Goal: Information Seeking & Learning: Find specific fact

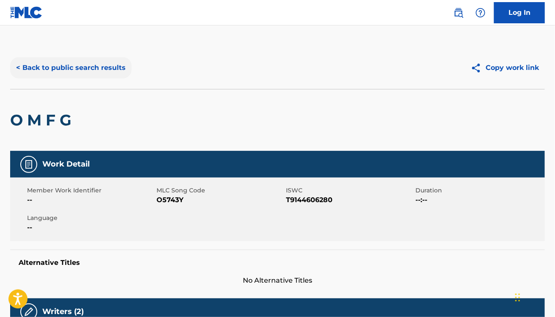
click at [90, 75] on button "< Back to public search results" at bounding box center [71, 67] width 122 height 21
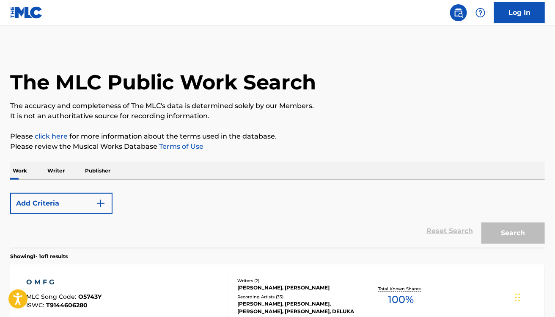
scroll to position [86, 0]
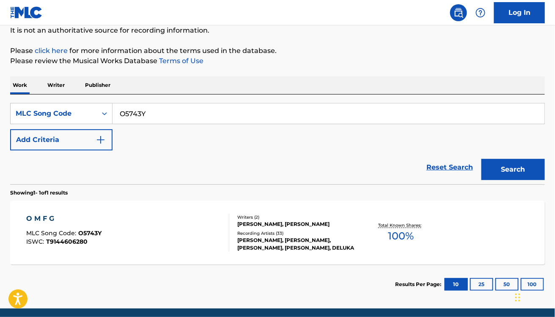
click at [153, 111] on input "O5743Y" at bounding box center [329, 113] width 432 height 20
paste input "KF1A56"
type input "KF1A56"
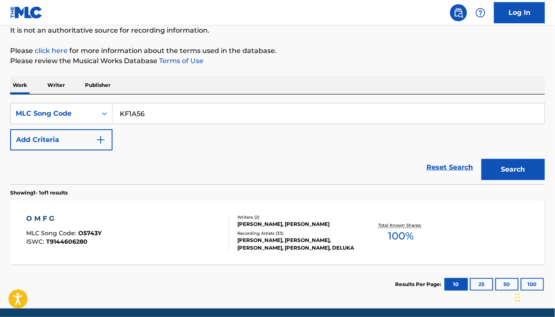
click at [177, 152] on div "Reset Search Search" at bounding box center [277, 167] width 535 height 34
click at [524, 176] on button "Search" at bounding box center [514, 169] width 64 height 21
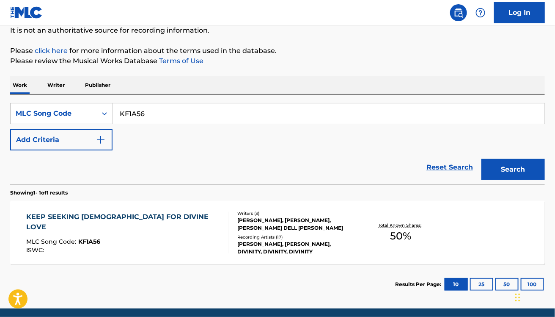
click at [185, 237] on div "KEEP SEEKING GOD FOR DIVINE LOVE MLC Song Code : KF1A56 ISWC :" at bounding box center [127, 232] width 203 height 41
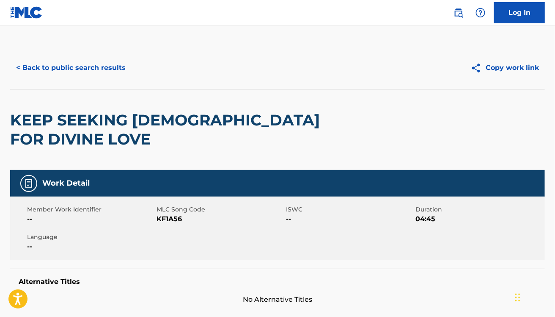
click at [159, 128] on h2 "KEEP SEEKING GOD FOR DIVINE LOVE" at bounding box center [170, 130] width 321 height 38
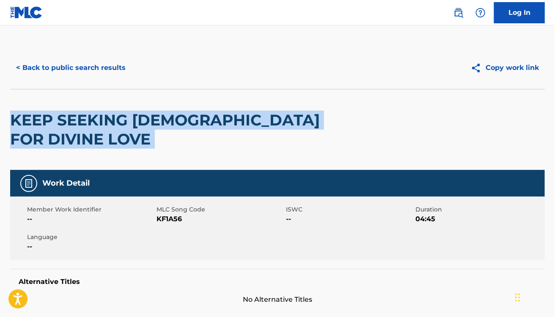
click at [159, 128] on h2 "KEEP SEEKING GOD FOR DIVINE LOVE" at bounding box center [170, 130] width 321 height 38
copy div "KEEP SEEKING GOD FOR DIVINE LOVE"
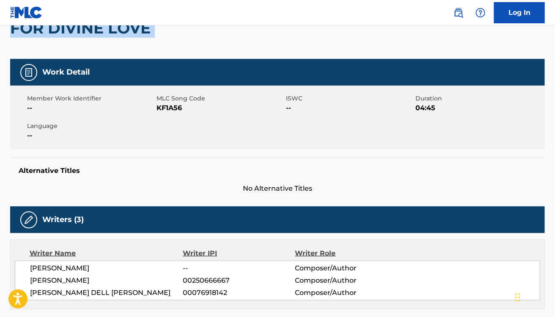
scroll to position [111, 0]
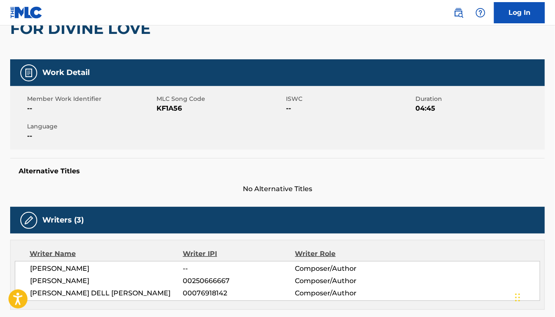
click at [66, 263] on span "LESTER SNELL" at bounding box center [106, 268] width 153 height 10
copy div "LESTER SNELL"
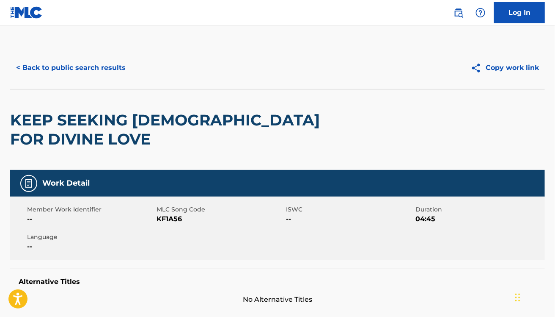
click at [66, 56] on div "< Back to public search results Copy work link" at bounding box center [277, 68] width 535 height 42
click at [83, 73] on button "< Back to public search results" at bounding box center [71, 67] width 122 height 21
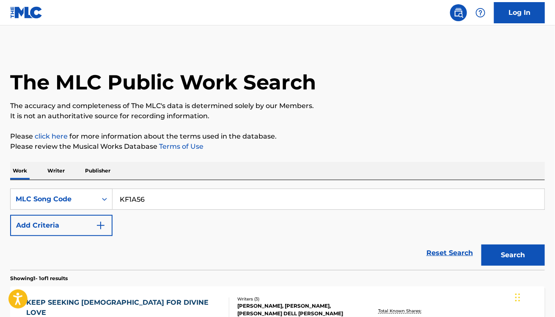
scroll to position [86, 0]
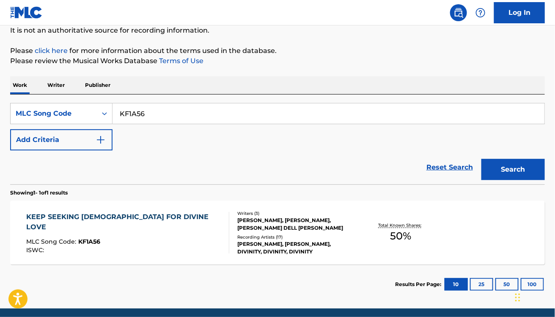
click at [188, 117] on input "KF1A56" at bounding box center [329, 113] width 432 height 20
paste input "SA5PAL"
type input "SA5PAL"
click at [482, 159] on button "Search" at bounding box center [514, 169] width 64 height 21
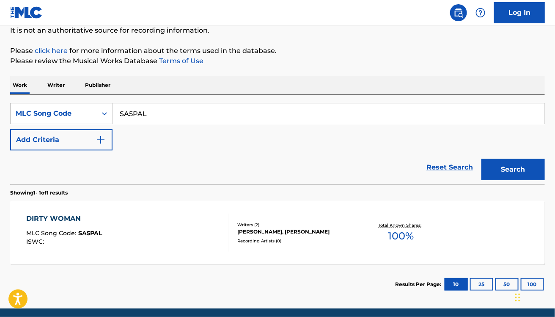
click at [231, 140] on div "SearchWithCriteria4709f412-adb2-4f2b-a078-4f95ba13275e MLC Song Code SA5PAL Add…" at bounding box center [277, 126] width 535 height 47
click at [137, 240] on div "DIRTY WOMAN MLC Song Code : SA5PAL ISWC :" at bounding box center [127, 232] width 203 height 38
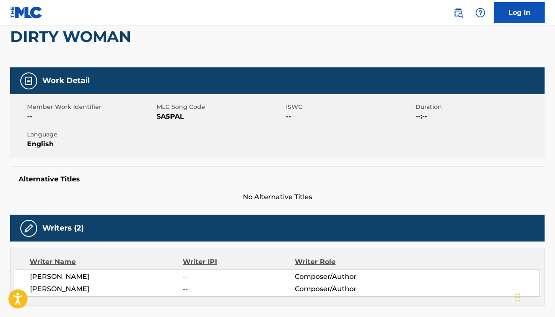
scroll to position [85, 0]
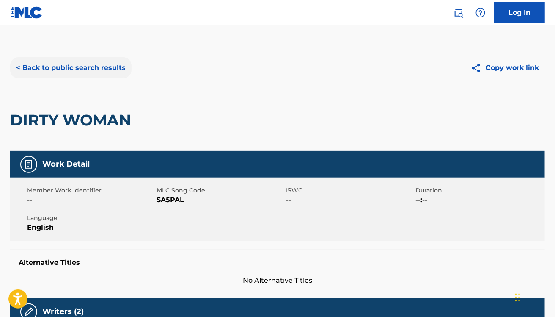
click at [86, 65] on button "< Back to public search results" at bounding box center [71, 67] width 122 height 21
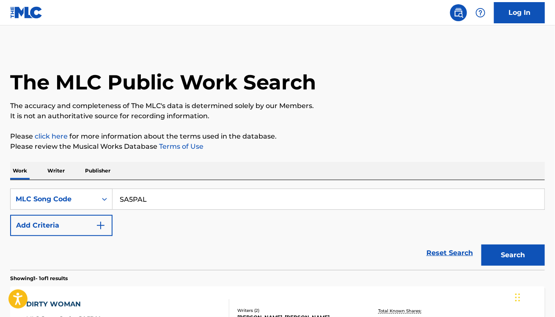
scroll to position [86, 0]
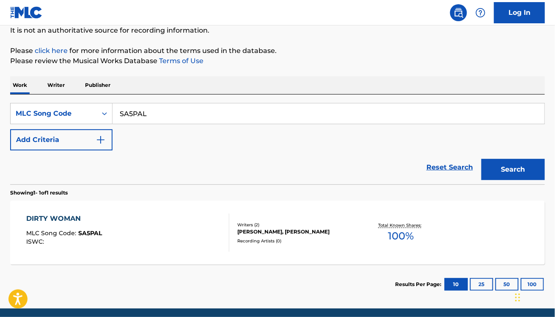
click at [178, 110] on input "SA5PAL" at bounding box center [329, 113] width 432 height 20
paste input "HB13UM"
click at [482, 159] on button "Search" at bounding box center [514, 169] width 64 height 21
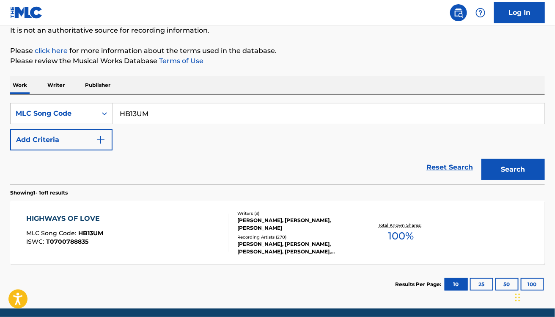
paste input "USBEM1100049"
click at [482, 159] on button "Search" at bounding box center [514, 169] width 64 height 21
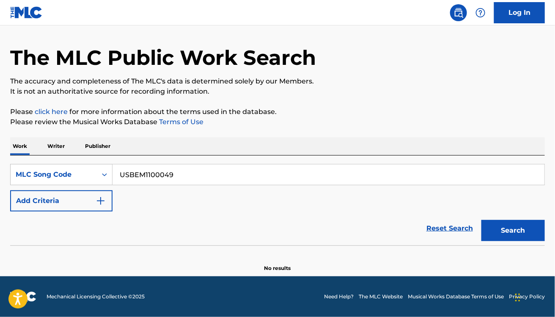
scroll to position [24, 0]
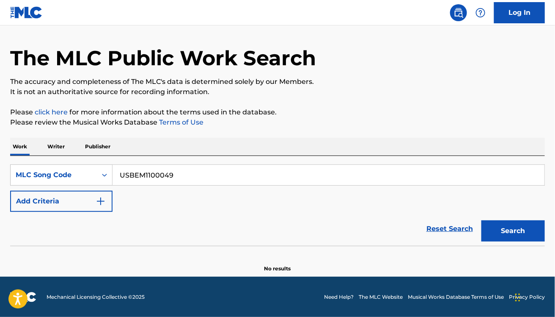
paste input "M51085"
click at [482, 220] on button "Search" at bounding box center [514, 230] width 64 height 21
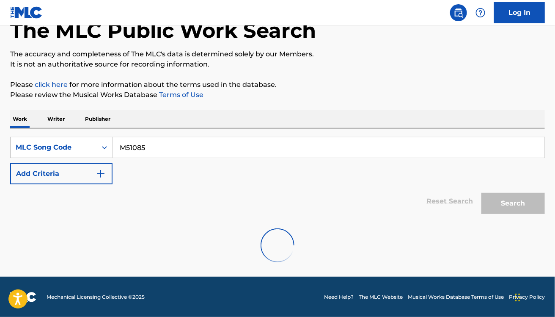
scroll to position [86, 0]
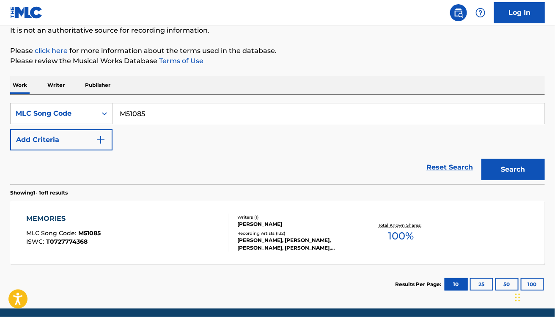
paste input "SV7WZJ"
type input "SV7WZJ"
click at [482, 159] on button "Search" at bounding box center [514, 169] width 64 height 21
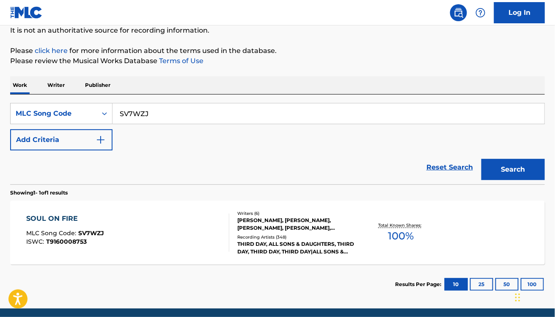
click at [134, 243] on div "SOUL ON FIRE MLC Song Code : SV7WZJ ISWC : T9160008753" at bounding box center [127, 232] width 203 height 38
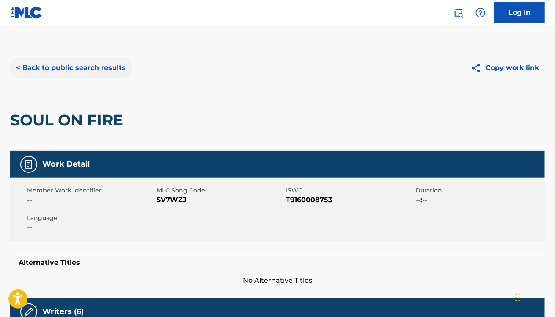
click at [108, 63] on button "< Back to public search results" at bounding box center [71, 67] width 122 height 21
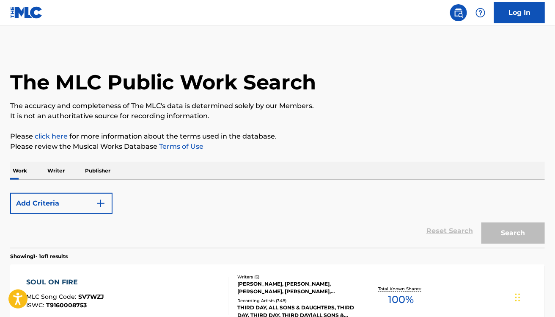
scroll to position [86, 0]
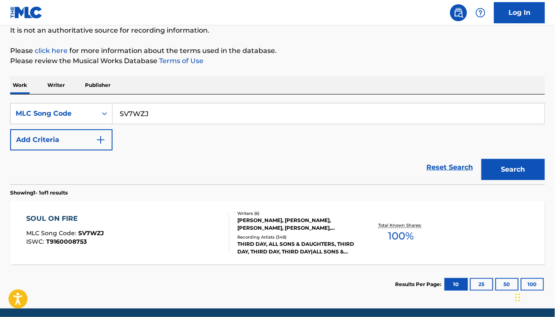
click at [152, 107] on input "SV7WZJ" at bounding box center [329, 113] width 432 height 20
paste input "B12813"
click at [482, 159] on button "Search" at bounding box center [514, 169] width 64 height 21
paste input "I22275"
click at [482, 159] on button "Search" at bounding box center [514, 169] width 64 height 21
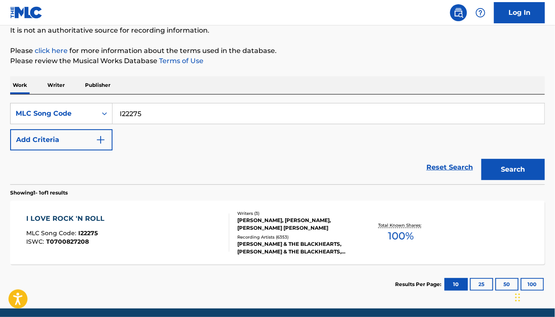
paste input "TD4C2Y"
type input "TD4C2Y"
click at [482, 159] on button "Search" at bounding box center [514, 169] width 64 height 21
click at [181, 223] on div "TUG OF WAR MLC Song Code : TD4C2Y ISWC : T9197451426" at bounding box center [127, 232] width 203 height 38
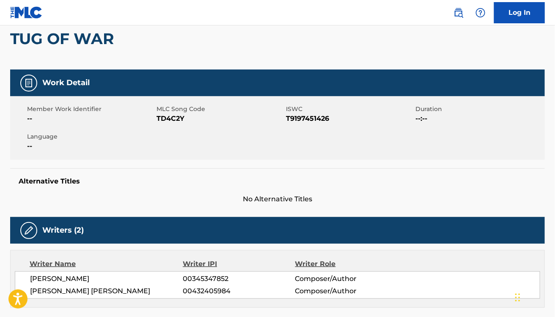
scroll to position [80, 0]
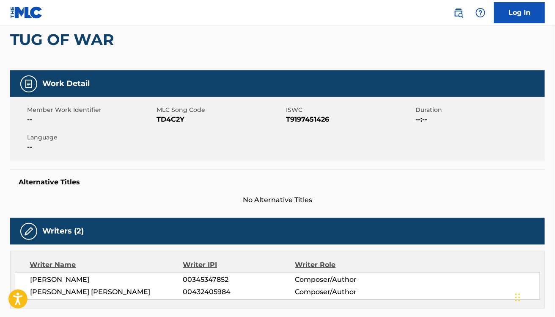
click at [93, 288] on span "MATTHEW RICHARD HARRIS" at bounding box center [106, 292] width 153 height 10
copy div "MATTHEW RICHARD HARRIS"
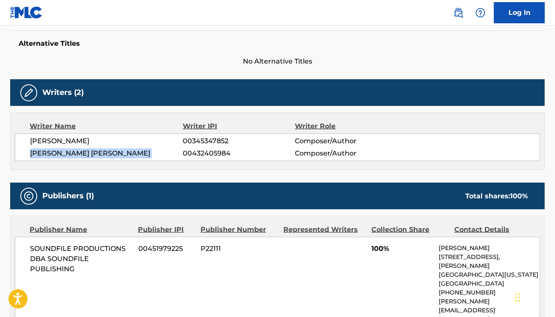
scroll to position [0, 0]
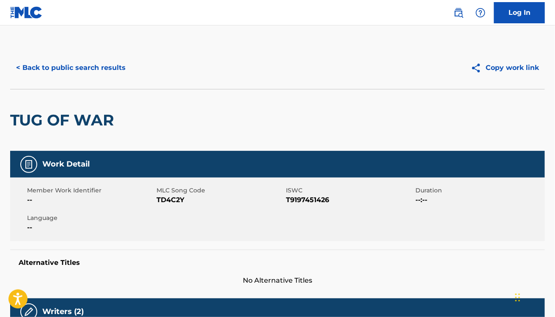
click at [423, 96] on div "TUG OF WAR" at bounding box center [277, 120] width 535 height 62
click at [65, 56] on div "< Back to public search results Copy work link" at bounding box center [277, 68] width 535 height 42
click at [71, 66] on button "< Back to public search results" at bounding box center [71, 67] width 122 height 21
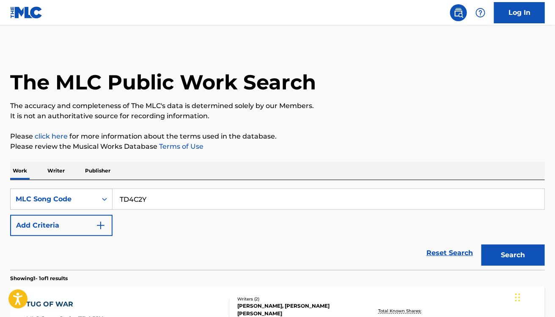
scroll to position [86, 0]
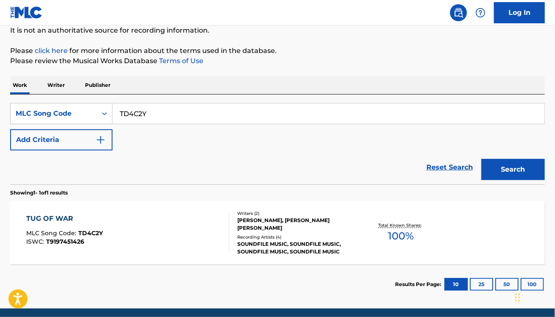
click at [174, 108] on input "TD4C2Y" at bounding box center [329, 113] width 432 height 20
paste input "C35906"
click at [482, 159] on button "Search" at bounding box center [514, 169] width 64 height 21
paste input "A15738"
click at [482, 159] on button "Search" at bounding box center [514, 169] width 64 height 21
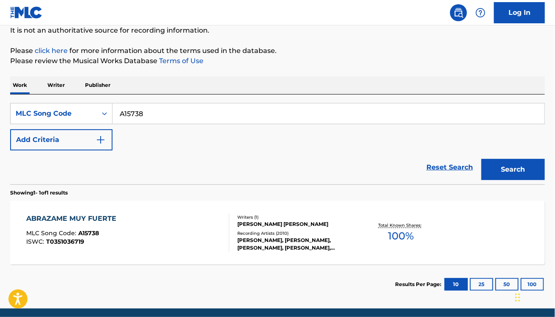
paste input "SC2XDR"
click at [482, 159] on button "Search" at bounding box center [514, 169] width 64 height 21
paste input "HB6IY0"
click at [482, 159] on button "Search" at bounding box center [514, 169] width 64 height 21
paste input "L23606"
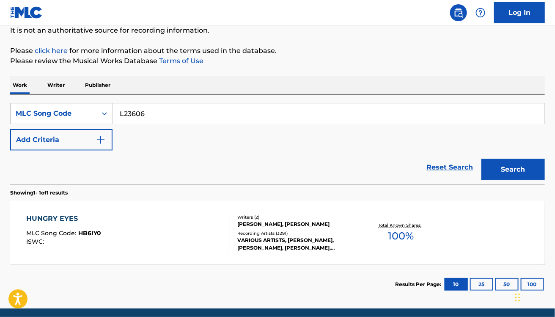
click at [482, 159] on button "Search" at bounding box center [514, 169] width 64 height 21
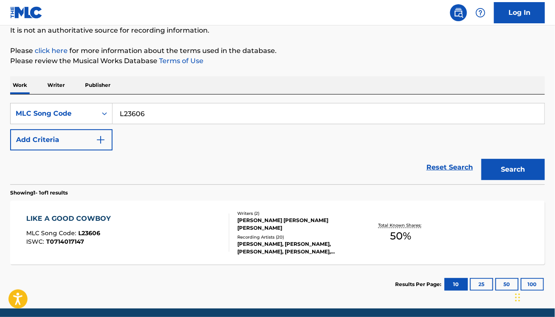
paste input "N08918"
click at [482, 159] on button "Search" at bounding box center [514, 169] width 64 height 21
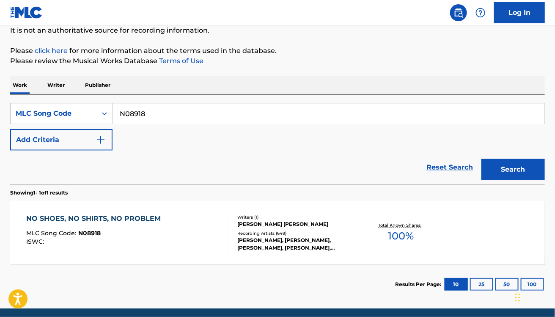
paste input "T2736K"
click at [482, 159] on button "Search" at bounding box center [514, 169] width 64 height 21
paste input "M2171W"
click at [482, 159] on button "Search" at bounding box center [514, 169] width 64 height 21
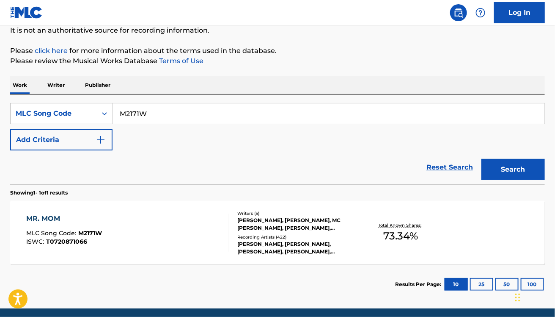
paste input "D2491P"
click at [482, 159] on button "Search" at bounding box center [514, 169] width 64 height 21
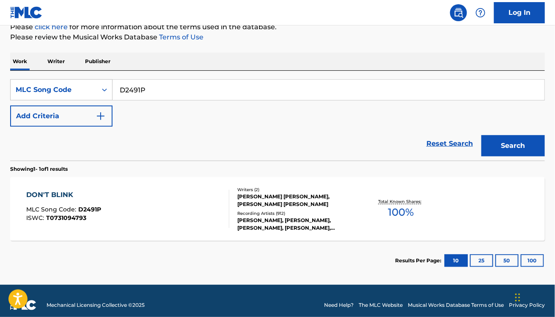
scroll to position [111, 0]
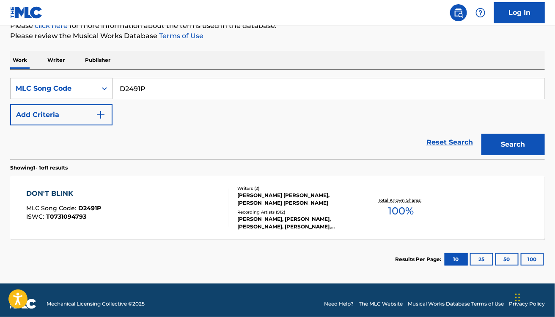
paste input "A02721"
click at [482, 134] on button "Search" at bounding box center [514, 144] width 64 height 21
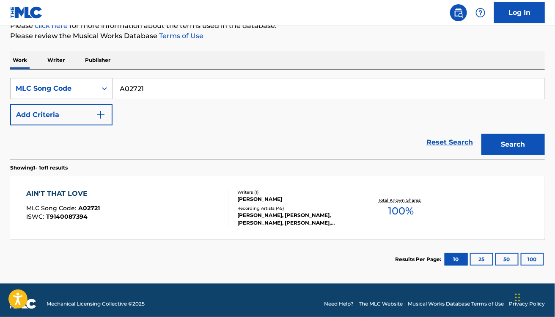
paste input "VA5PZ"
click at [482, 134] on button "Search" at bounding box center [514, 144] width 64 height 21
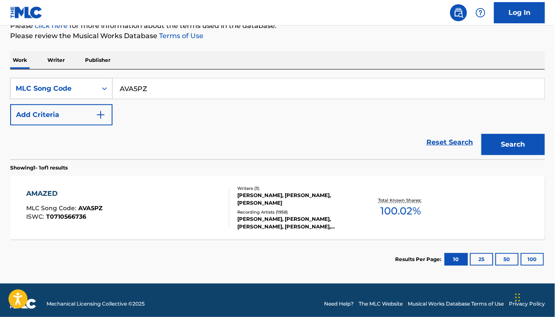
paste input "W12419"
click at [482, 134] on button "Search" at bounding box center [514, 144] width 64 height 21
click at [233, 100] on div "SearchWithCriteria4709f412-adb2-4f2b-a078-4f95ba13275e MLC Song Code W12419 Add…" at bounding box center [277, 101] width 535 height 47
click at [202, 90] on input "W12419" at bounding box center [329, 88] width 432 height 20
paste input "S29571"
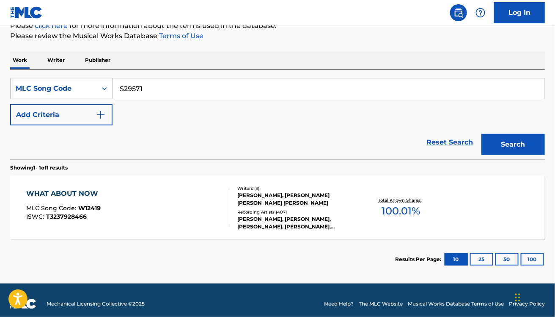
click at [482, 134] on button "Search" at bounding box center [514, 144] width 64 height 21
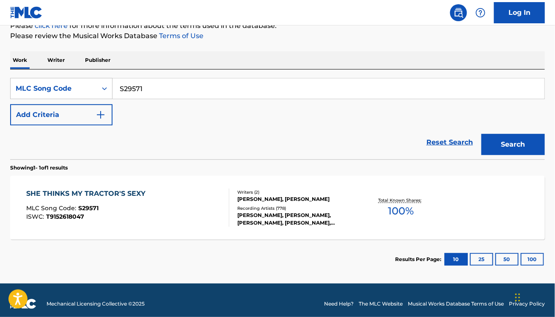
paste input "64470"
click at [482, 134] on button "Search" at bounding box center [514, 144] width 64 height 21
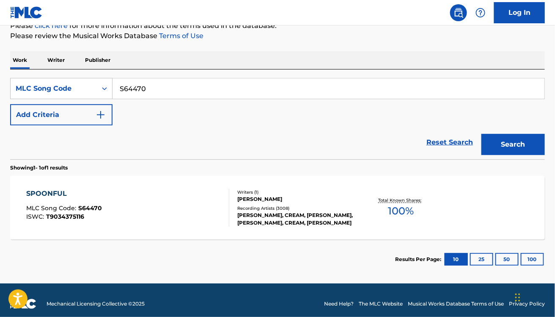
paste input "USBN20400549"
paste input "S51824"
type input "S51824"
click at [482, 134] on button "Search" at bounding box center [514, 144] width 64 height 21
click at [163, 200] on div "STOP TIME MLC Song Code : S51824 ISWC :" at bounding box center [127, 207] width 203 height 38
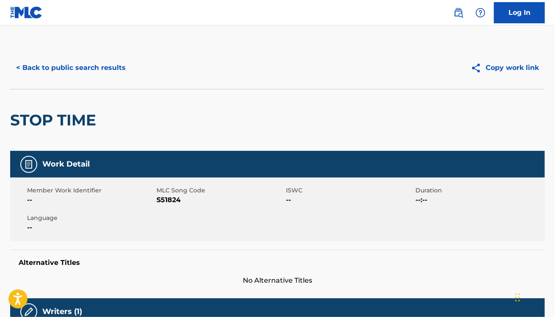
scroll to position [179, 0]
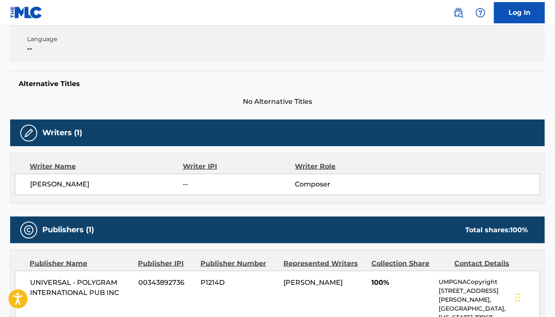
click at [39, 176] on div "CURT RAMSEY -- Composer" at bounding box center [278, 184] width 526 height 21
click at [39, 184] on span "CURT RAMSEY" at bounding box center [106, 184] width 153 height 10
copy div "CURT RAMSEY"
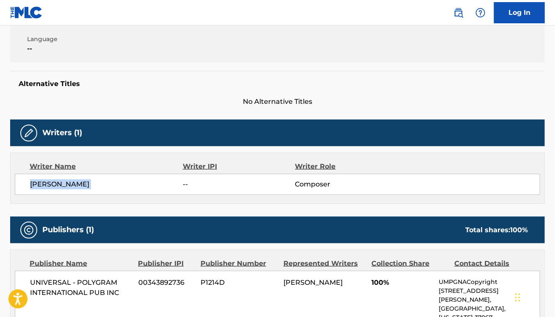
scroll to position [0, 0]
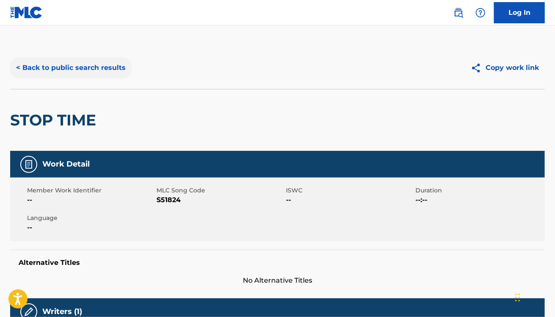
drag, startPoint x: 164, startPoint y: 77, endPoint x: 62, endPoint y: 68, distance: 102.4
click at [62, 68] on button "< Back to public search results" at bounding box center [71, 67] width 122 height 21
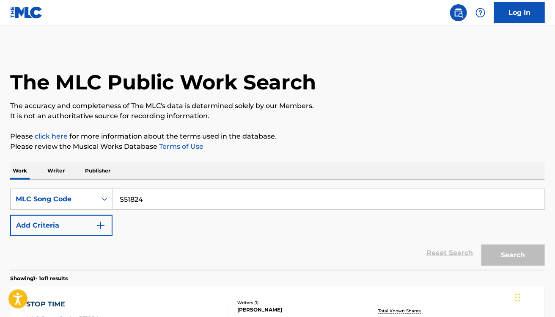
scroll to position [95, 0]
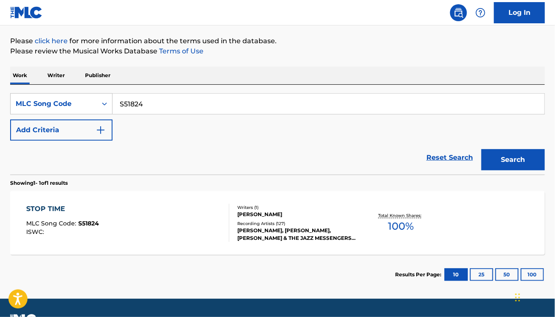
click at [175, 108] on input "S51824" at bounding box center [329, 104] width 432 height 20
paste input "L7799N"
click at [482, 149] on button "Search" at bounding box center [514, 159] width 64 height 21
click at [194, 174] on section "Showing 1 - 1 of 1 results" at bounding box center [277, 180] width 535 height 12
click at [221, 100] on input "L7799N" at bounding box center [329, 104] width 432 height 20
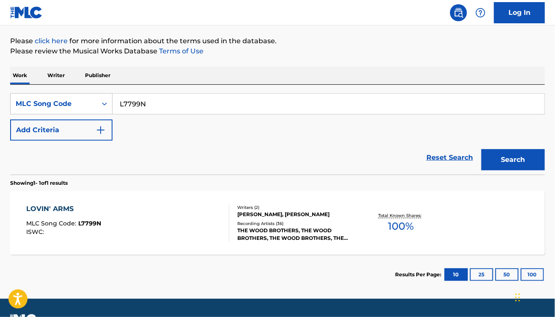
paste input "Y1037"
click at [482, 149] on button "Search" at bounding box center [514, 159] width 64 height 21
paste input "L12643"
click at [482, 149] on button "Search" at bounding box center [514, 159] width 64 height 21
paste input "D03610"
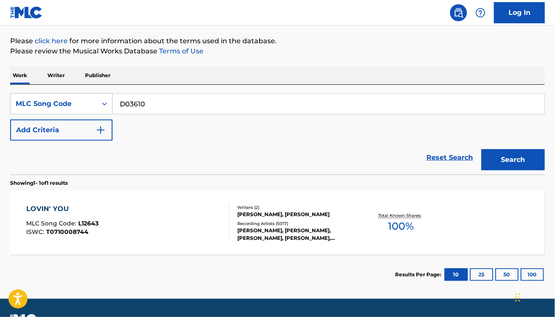
type input "D03610"
click at [482, 149] on button "Search" at bounding box center [514, 159] width 64 height 21
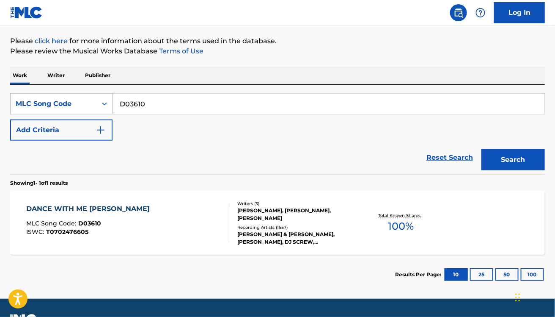
click at [185, 199] on div "DANCE WITH ME HENRY MLC Song Code : D03610 ISWC : T0702476605 Writers ( 3 ) ETT…" at bounding box center [277, 223] width 535 height 64
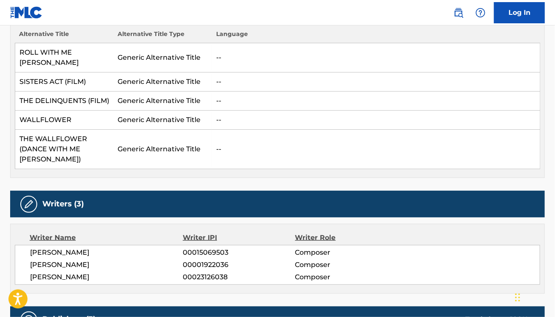
scroll to position [253, 0]
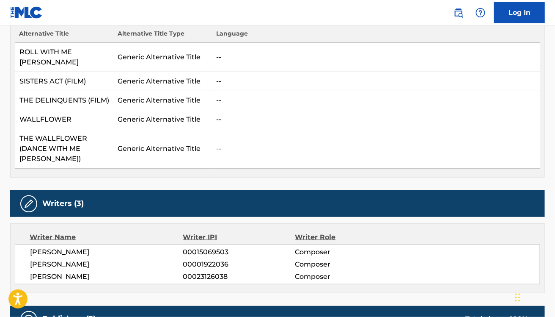
click at [47, 247] on span "ETTA JAMES" at bounding box center [106, 252] width 153 height 10
click at [53, 247] on span "ETTA JAMES" at bounding box center [106, 252] width 153 height 10
copy div "ETTA JAMES"
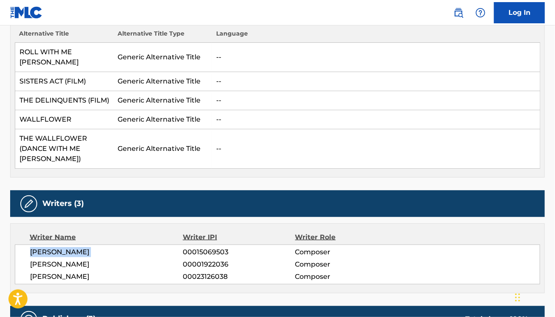
scroll to position [0, 0]
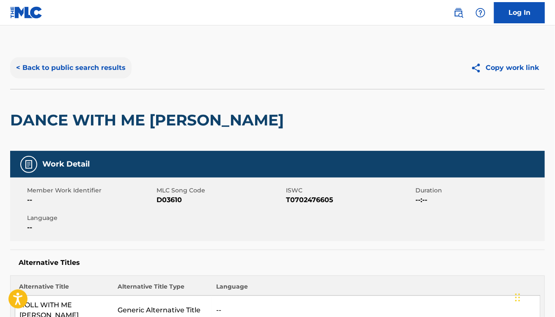
click at [82, 64] on button "< Back to public search results" at bounding box center [71, 67] width 122 height 21
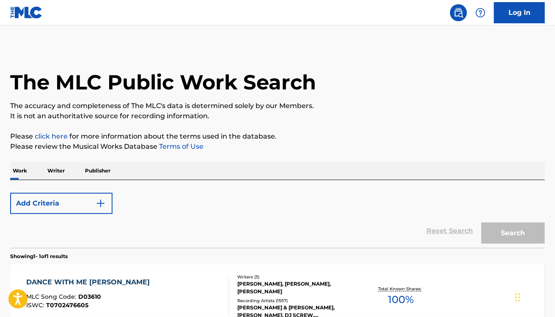
scroll to position [95, 0]
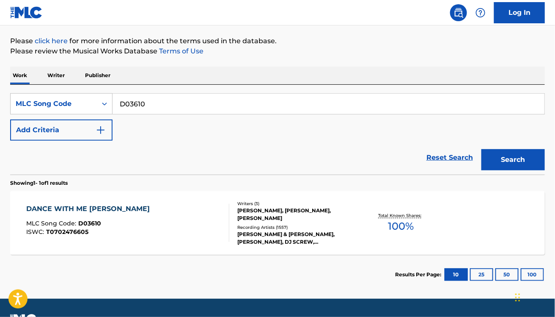
click at [164, 104] on input "D03610" at bounding box center [329, 104] width 432 height 20
paste input "B6577V"
click at [482, 149] on button "Search" at bounding box center [514, 159] width 64 height 21
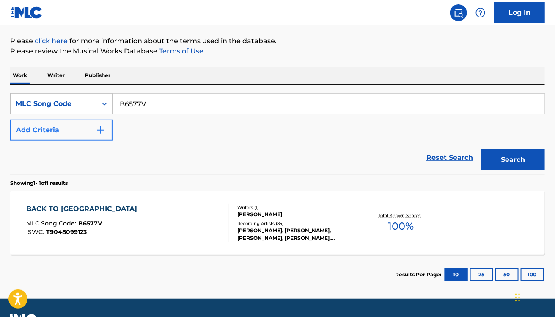
paste input "S0821P"
click at [482, 149] on button "Search" at bounding box center [514, 159] width 64 height 21
paste input "T2741J"
click at [482, 149] on button "Search" at bounding box center [514, 159] width 64 height 21
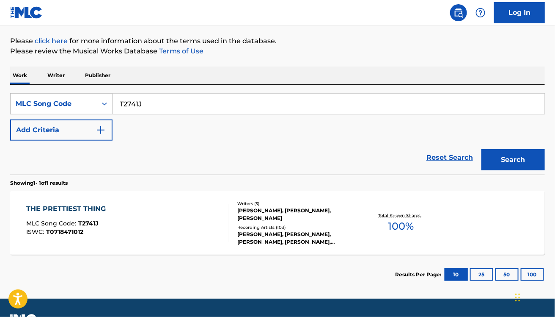
paste input "L18732"
click at [482, 149] on button "Search" at bounding box center [514, 159] width 64 height 21
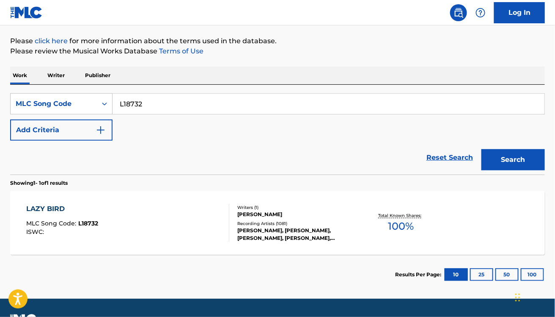
paste input "B56090"
click at [482, 149] on button "Search" at bounding box center [514, 159] width 64 height 21
click at [200, 155] on div "Reset Search Search" at bounding box center [277, 158] width 535 height 34
click at [209, 105] on input "B56090" at bounding box center [329, 104] width 432 height 20
paste input "I1743"
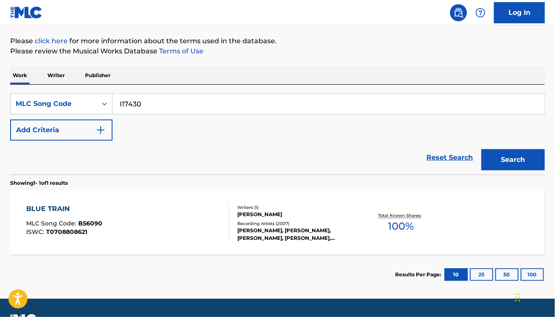
click at [482, 149] on button "Search" at bounding box center [514, 159] width 64 height 21
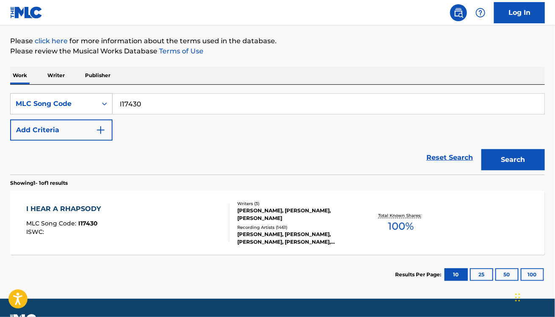
paste input "USBN28800456"
click at [482, 149] on button "Search" at bounding box center [514, 159] width 64 height 21
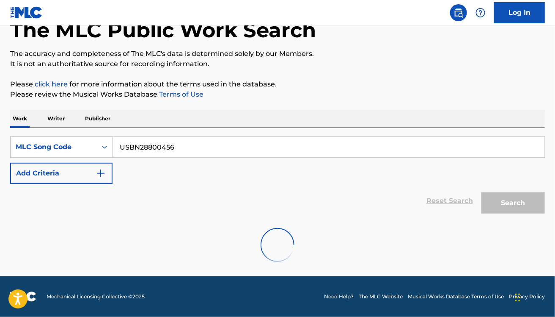
scroll to position [24, 0]
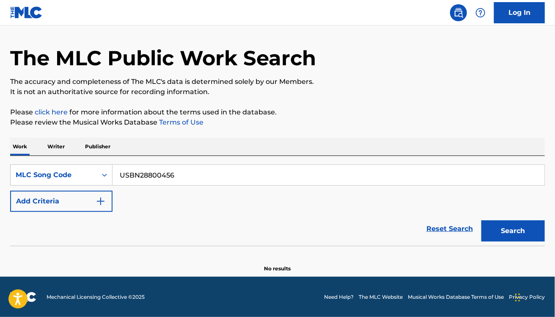
paste input "C76915"
click at [482, 220] on button "Search" at bounding box center [514, 230] width 64 height 21
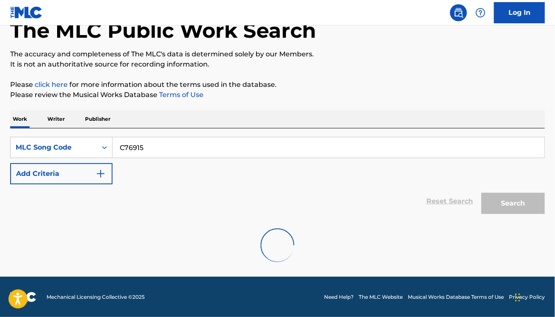
scroll to position [95, 0]
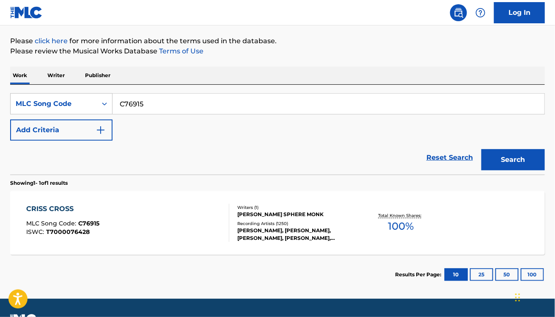
paste input "RA3Q1O"
click at [482, 149] on button "Search" at bounding box center [514, 159] width 64 height 21
click at [191, 99] on input "RA3Q1O" at bounding box center [329, 104] width 432 height 20
paste input "79000"
type input "R79000"
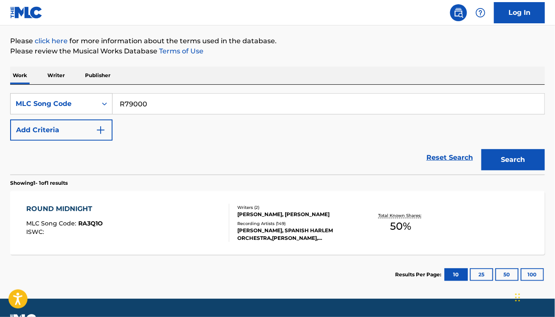
click at [482, 149] on button "Search" at bounding box center [514, 159] width 64 height 21
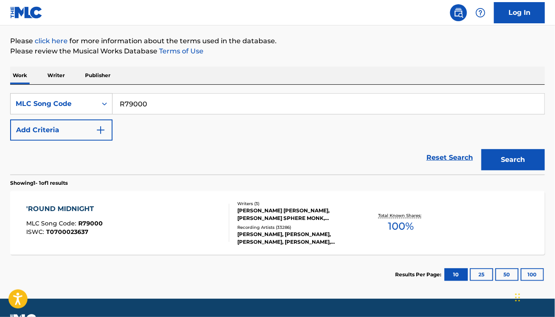
click at [169, 241] on div "'ROUND MIDNIGHT MLC Song Code : R79000 ISWC : T0700023637" at bounding box center [127, 223] width 203 height 38
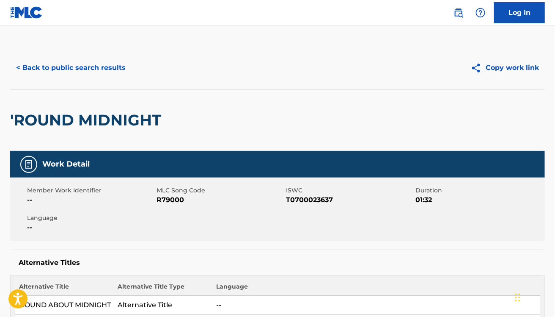
click at [248, 62] on div "< Back to public search results" at bounding box center [144, 67] width 268 height 21
click at [47, 68] on button "< Back to public search results" at bounding box center [71, 67] width 122 height 21
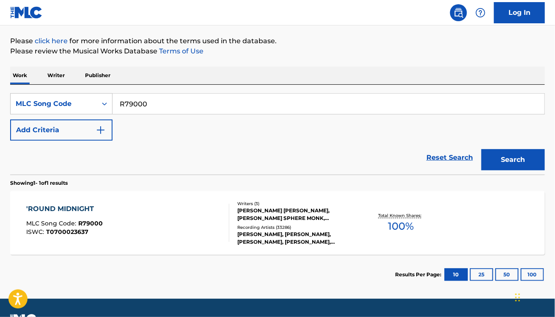
click at [152, 100] on input "R79000" at bounding box center [329, 104] width 432 height 20
paste input "C55518"
type input "C55518"
click at [482, 149] on button "Search" at bounding box center [514, 159] width 64 height 21
click at [126, 230] on div "ISWC : T9299301307" at bounding box center [81, 232] width 110 height 6
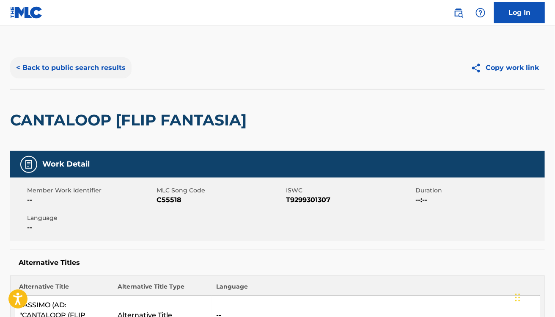
click at [75, 72] on button "< Back to public search results" at bounding box center [71, 67] width 122 height 21
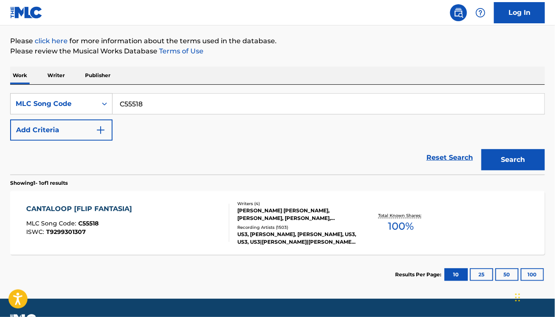
click at [155, 106] on input "C55518" at bounding box center [329, 104] width 432 height 20
paste input "I94640"
click at [482, 149] on button "Search" at bounding box center [514, 159] width 64 height 21
click at [298, 164] on div "Reset Search Search" at bounding box center [277, 158] width 535 height 34
click at [217, 100] on input "I94640" at bounding box center [329, 104] width 432 height 20
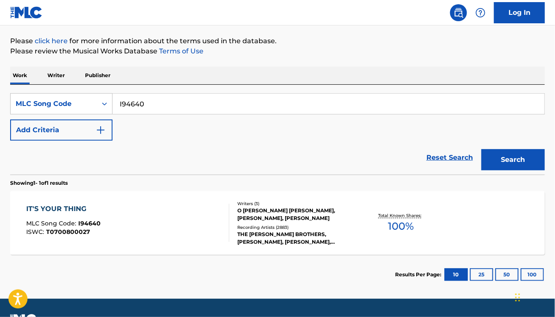
paste input "S49595"
click at [482, 149] on button "Search" at bounding box center [514, 159] width 64 height 21
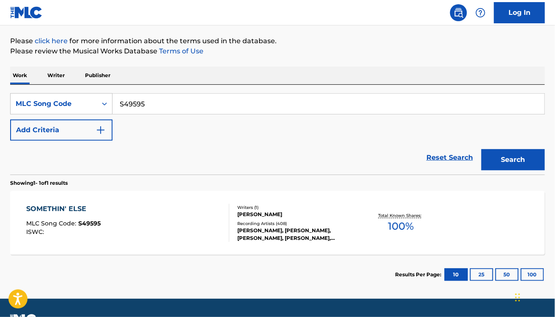
paste input "BV9NWU"
click at [482, 149] on button "Search" at bounding box center [514, 159] width 64 height 21
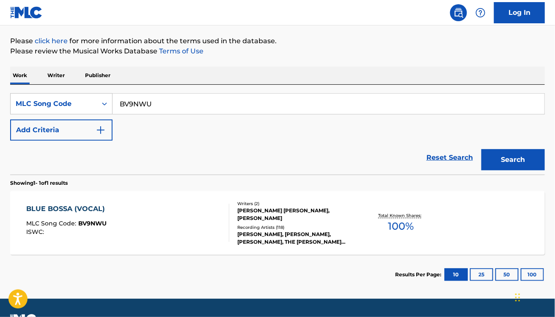
paste input "R1639Z"
click at [482, 149] on button "Search" at bounding box center [514, 159] width 64 height 21
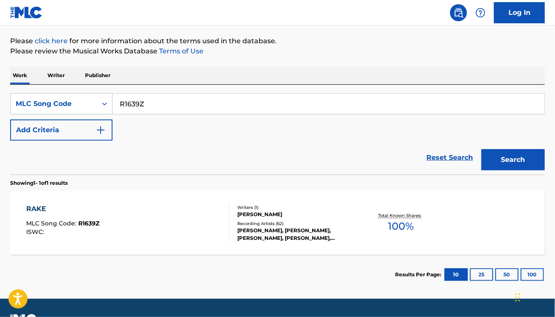
paste input "N58694"
click at [482, 149] on button "Search" at bounding box center [514, 159] width 64 height 21
click at [166, 182] on section "Showing 1 - 1 of 1 results" at bounding box center [277, 180] width 535 height 12
click at [161, 105] on input "N58694" at bounding box center [329, 104] width 432 height 20
paste input "SB46XH"
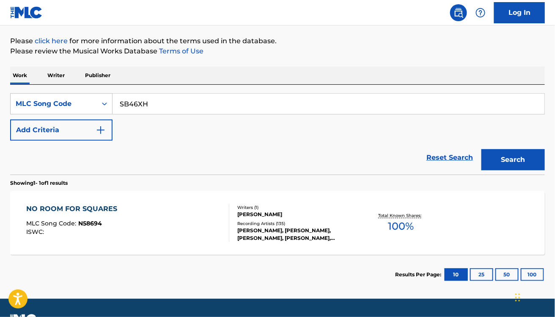
type input "SB46XH"
click at [482, 149] on button "Search" at bounding box center [514, 159] width 64 height 21
click at [188, 233] on div "SUNSETZ MLC Song Code : SB46XH ISWC :" at bounding box center [127, 223] width 203 height 38
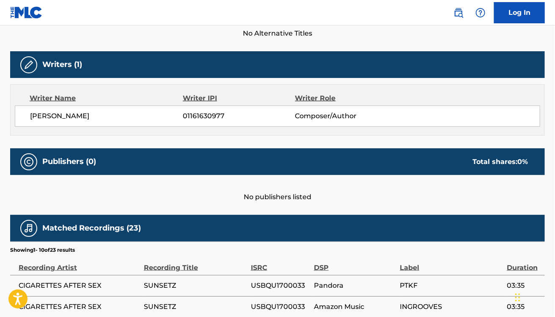
scroll to position [245, 0]
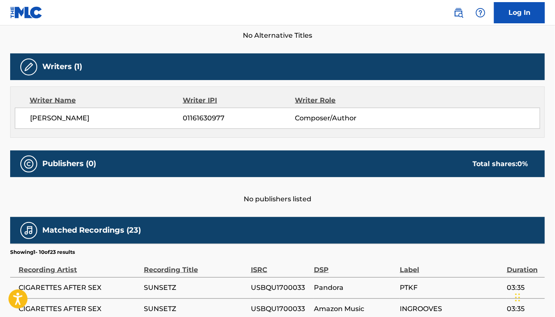
click at [36, 124] on div "JOSEPH MAYBERN 01161630977 Composer/Author" at bounding box center [278, 118] width 526 height 21
copy div "JOSEPH MAYBERN"
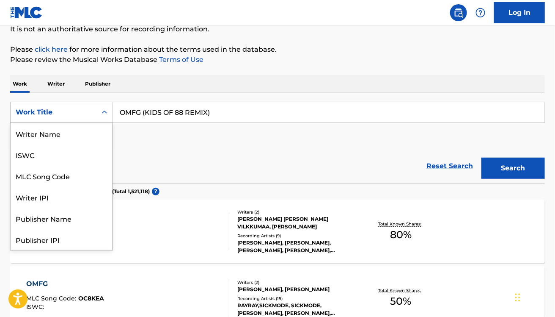
click at [96, 111] on div "Work Title" at bounding box center [54, 112] width 86 height 16
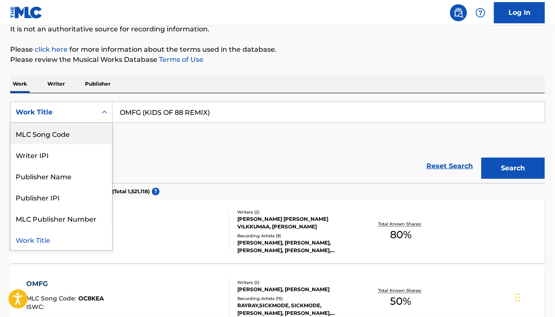
click at [91, 126] on div "MLC Song Code" at bounding box center [62, 133] width 102 height 21
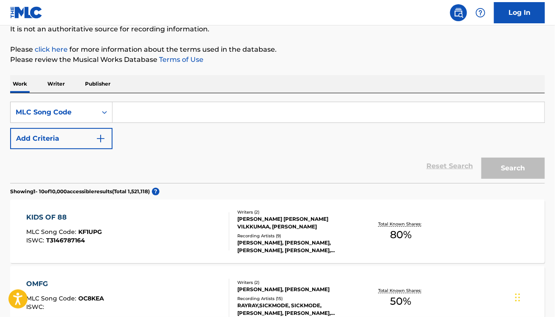
click at [165, 117] on input "Search Form" at bounding box center [329, 112] width 432 height 20
paste input "WA859V"
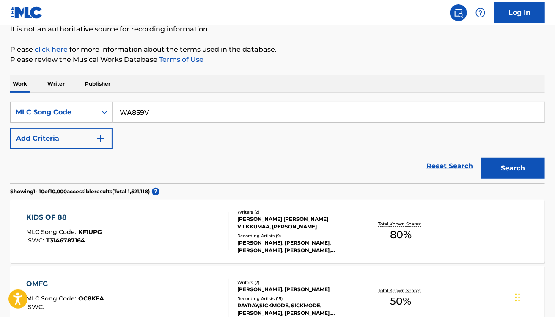
type input "WA859V"
click at [482, 157] on button "Search" at bounding box center [514, 167] width 64 height 21
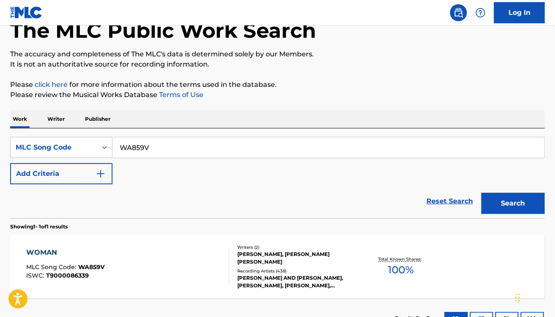
scroll to position [87, 0]
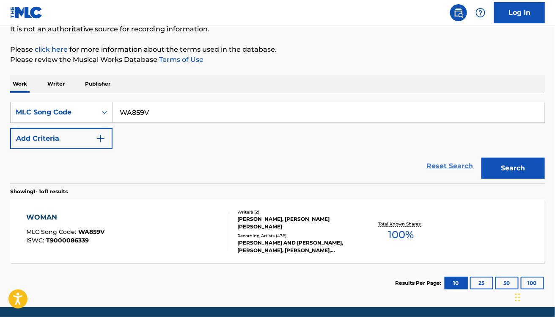
click at [451, 164] on link "Reset Search" at bounding box center [450, 166] width 55 height 19
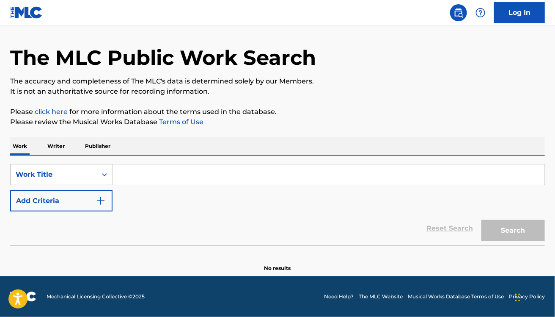
scroll to position [24, 0]
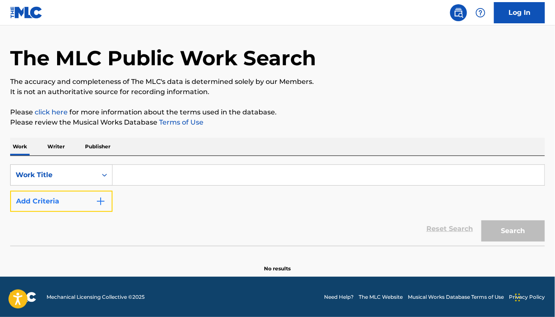
click at [75, 198] on button "Add Criteria" at bounding box center [61, 201] width 102 height 21
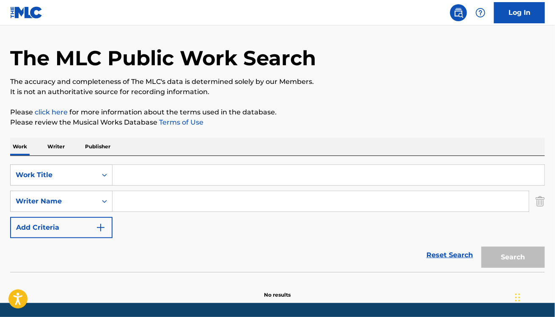
click at [140, 170] on input "Search Form" at bounding box center [329, 175] width 432 height 20
type input "memories"
paste input "[PERSON_NAME] [PERSON_NAME] LeutureMickey [PERSON_NAME]"
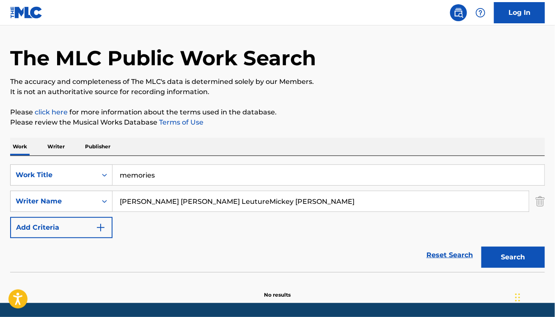
drag, startPoint x: 162, startPoint y: 200, endPoint x: 355, endPoint y: 212, distance: 193.0
click at [355, 212] on div "SearchWithCriteria119133d5-1be9-47d8-bbd4-b41c82cf1686 Work Title memories Sear…" at bounding box center [277, 201] width 535 height 74
click at [482, 246] on button "Search" at bounding box center [514, 256] width 64 height 21
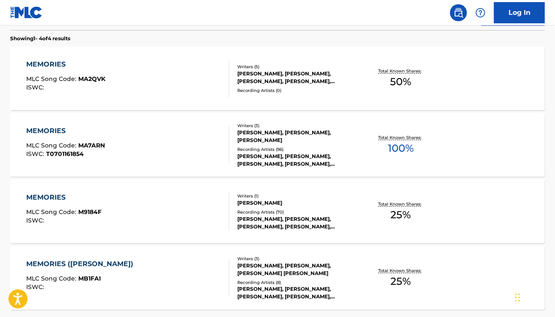
scroll to position [0, 0]
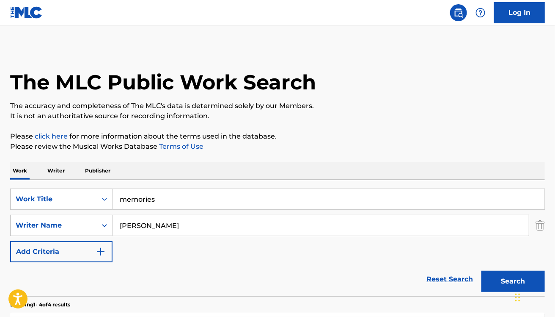
paste input "[PERSON_NAME]"
drag, startPoint x: 193, startPoint y: 225, endPoint x: 293, endPoint y: 234, distance: 99.5
click at [293, 234] on input "[PERSON_NAME] LeutureMickey [PERSON_NAME]" at bounding box center [321, 225] width 417 height 20
click at [482, 271] on button "Search" at bounding box center [514, 281] width 64 height 21
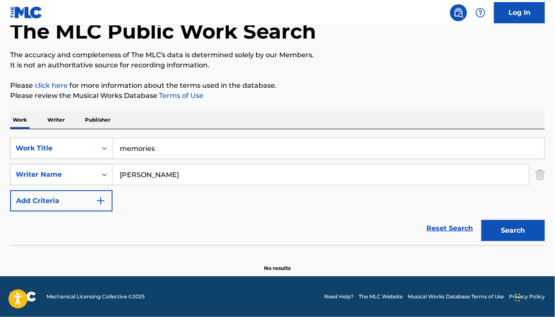
paste input "[PERSON_NAME]"
type input "[PERSON_NAME]"
click at [482, 220] on button "Search" at bounding box center [514, 230] width 64 height 21
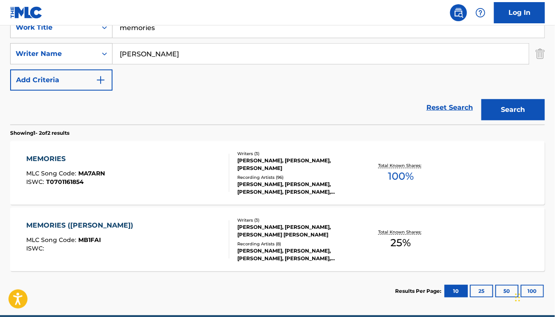
scroll to position [172, 0]
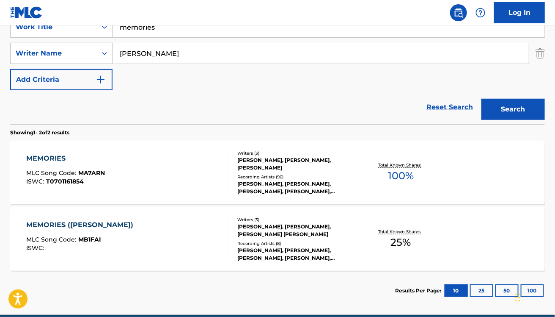
drag, startPoint x: 177, startPoint y: 179, endPoint x: 145, endPoint y: 171, distance: 32.9
click at [145, 171] on div "MEMORIES MLC Song Code : MA7ARN ISWC : T0701161854" at bounding box center [127, 172] width 203 height 38
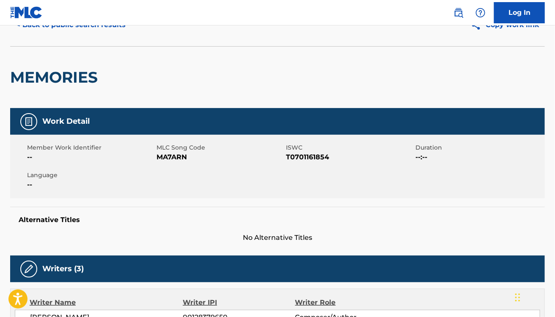
scroll to position [43, 0]
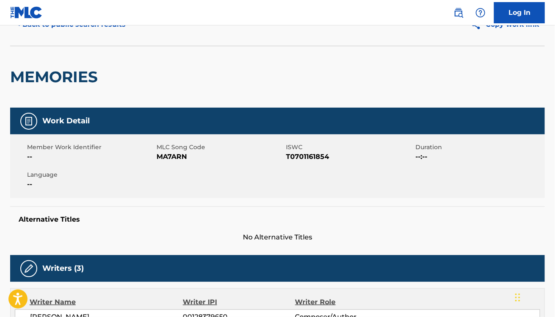
click at [154, 157] on span "--" at bounding box center [90, 157] width 127 height 10
click at [157, 157] on span "MA7ARN" at bounding box center [220, 157] width 127 height 10
copy span "MA7ARN"
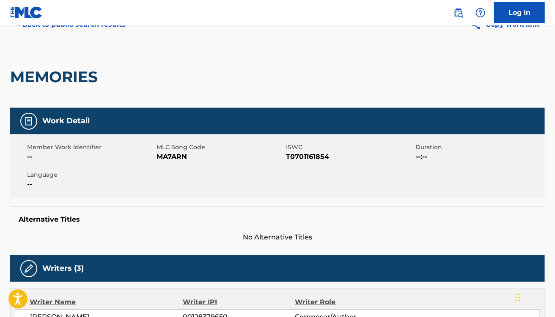
click at [277, 96] on div "MEMORIES" at bounding box center [277, 77] width 535 height 62
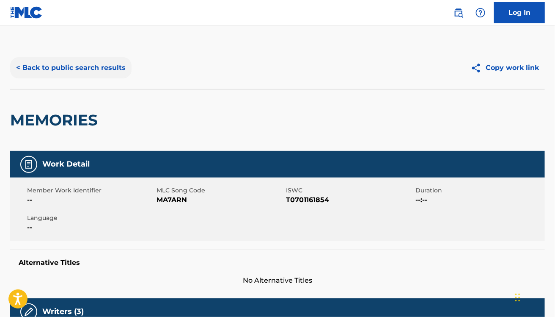
click at [61, 70] on button "< Back to public search results" at bounding box center [71, 67] width 122 height 21
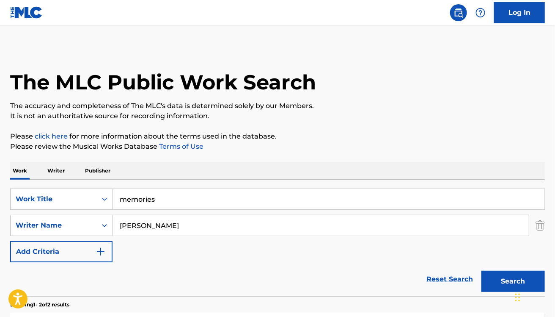
scroll to position [162, 0]
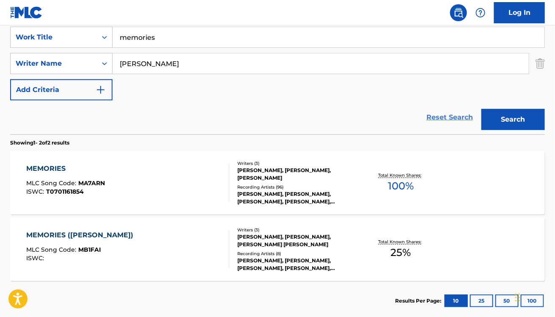
click at [463, 110] on link "Reset Search" at bounding box center [450, 117] width 55 height 19
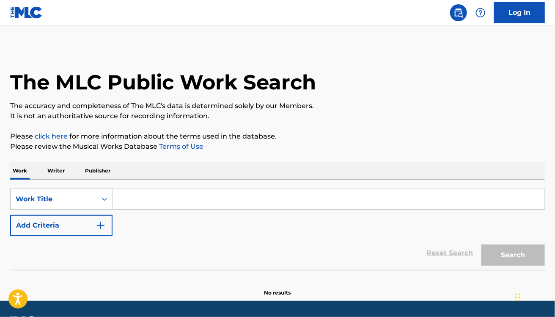
scroll to position [1, 0]
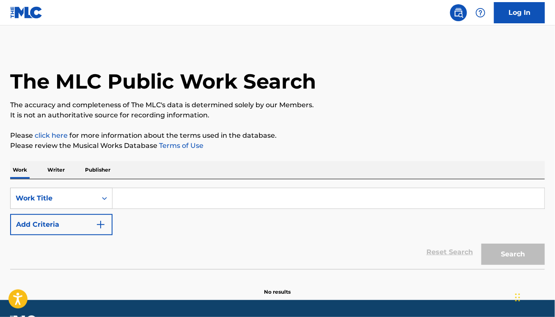
click at [127, 204] on input "Search Form" at bounding box center [329, 198] width 432 height 20
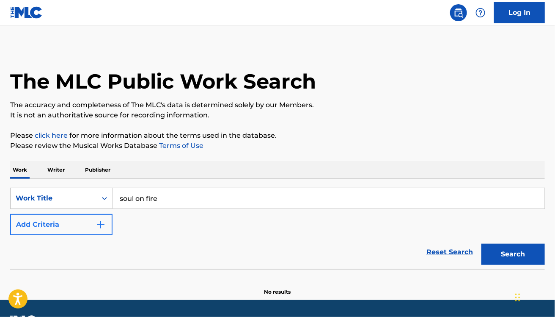
type input "soul on fire"
click at [90, 219] on button "Add Criteria" at bounding box center [61, 224] width 102 height 21
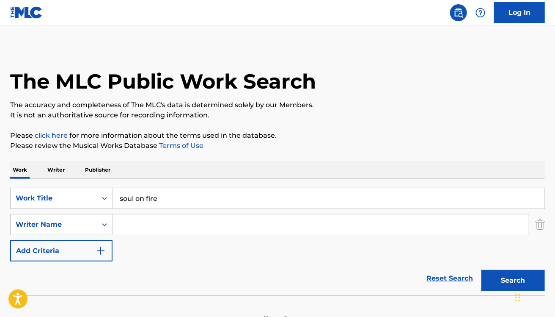
click at [163, 232] on input "Search Form" at bounding box center [321, 224] width 417 height 20
paste input "[PERSON_NAME] CabreraAngel RamierzJoe [PERSON_NAME]"
drag, startPoint x: 171, startPoint y: 224, endPoint x: 337, endPoint y: 224, distance: 166.0
click at [337, 224] on input "[PERSON_NAME] CabreraAngel RamierzJoe [PERSON_NAME]" at bounding box center [321, 224] width 417 height 20
type input "[PERSON_NAME]"
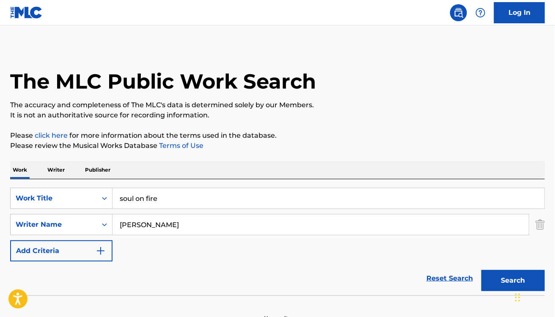
click at [482, 270] on button "Search" at bounding box center [514, 280] width 64 height 21
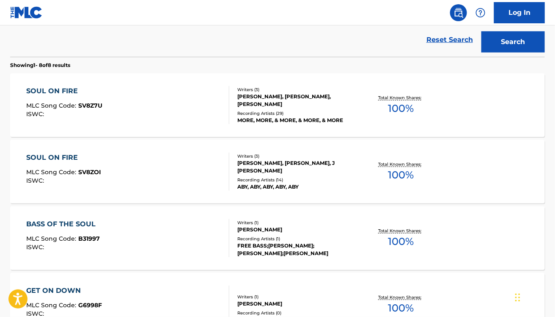
scroll to position [240, 0]
click at [181, 81] on div "SOUL ON FIRE MLC Song Code : SV8Z7U ISWC : Writers ( 3 ) [PERSON_NAME], [PERSON…" at bounding box center [277, 105] width 535 height 64
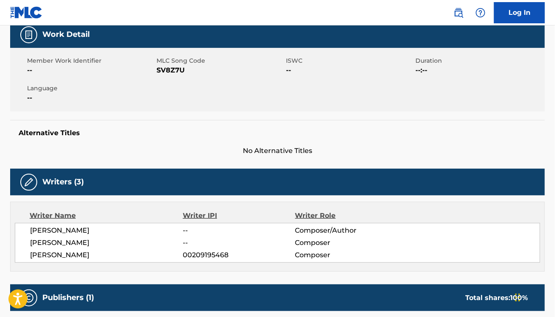
scroll to position [86, 0]
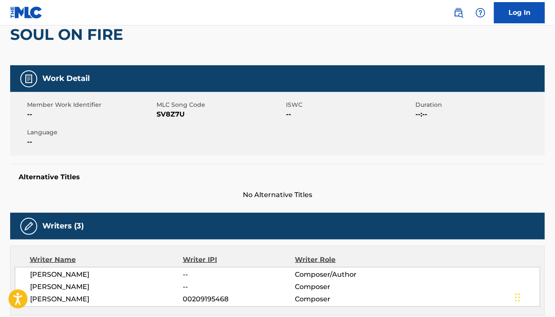
click at [163, 109] on span "SV8Z7U" at bounding box center [220, 114] width 127 height 10
copy span "SV8Z7U"
click at [199, 174] on h5 "Alternative Titles" at bounding box center [278, 177] width 518 height 8
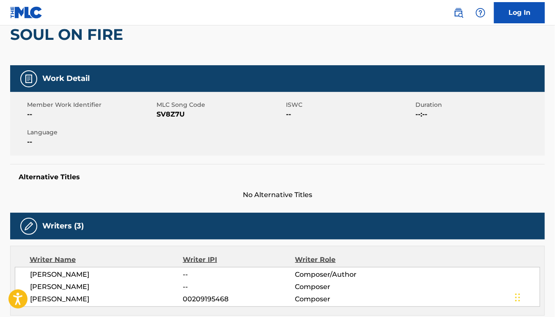
scroll to position [0, 0]
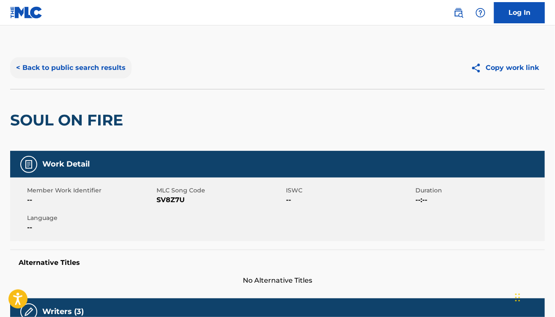
click at [70, 69] on button "< Back to public search results" at bounding box center [71, 67] width 122 height 21
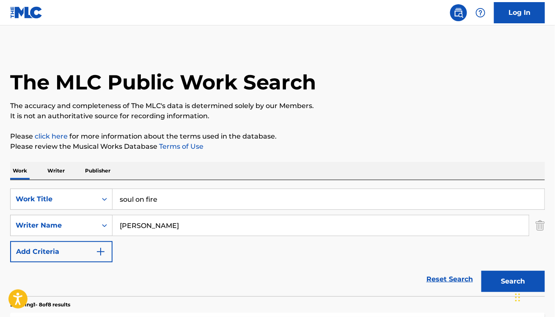
click at [171, 204] on input "soul on fire" at bounding box center [329, 199] width 432 height 20
type input "SPOONFUL"
type input "[PERSON_NAME]"
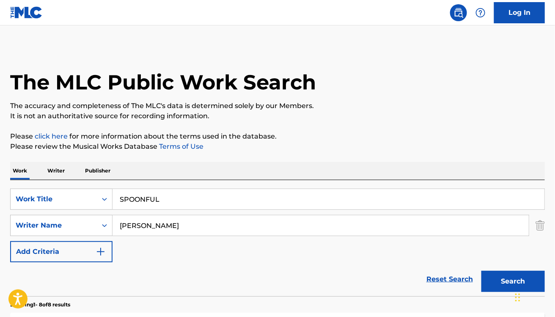
click at [482, 271] on button "Search" at bounding box center [514, 281] width 64 height 21
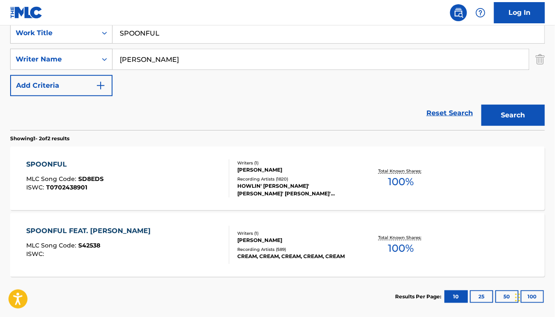
scroll to position [166, 0]
click at [185, 176] on div "SPOONFUL MLC Song Code : SD8EDS ISWC : T0702438901" at bounding box center [127, 178] width 203 height 38
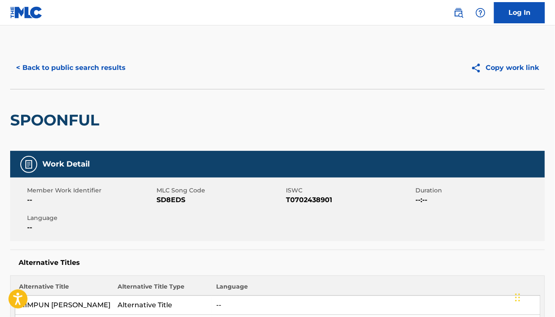
click at [177, 200] on span "SD8EDS" at bounding box center [220, 200] width 127 height 10
copy span "SD8EDS"
click at [187, 75] on div "< Back to public search results" at bounding box center [144, 67] width 268 height 21
click at [73, 85] on div "< Back to public search results Copy work link" at bounding box center [277, 68] width 535 height 42
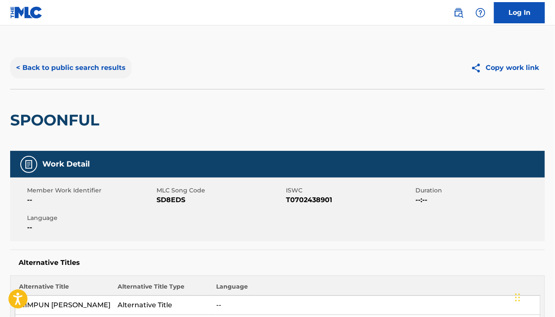
click at [92, 66] on button "< Back to public search results" at bounding box center [71, 67] width 122 height 21
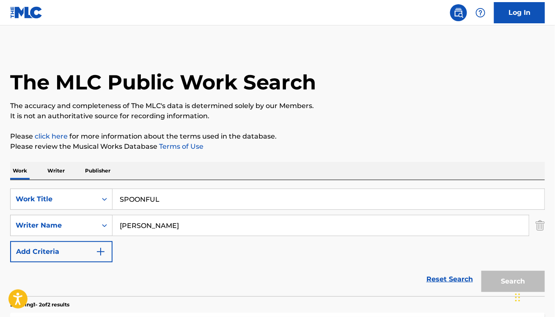
scroll to position [162, 0]
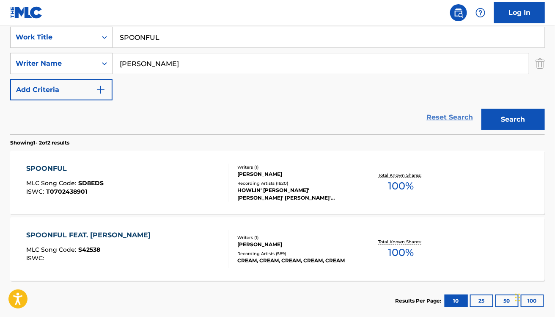
click at [449, 117] on link "Reset Search" at bounding box center [450, 117] width 55 height 19
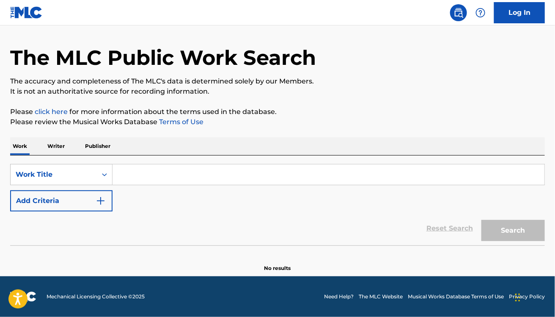
scroll to position [24, 0]
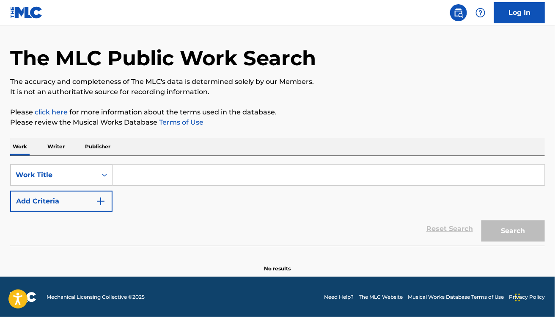
click at [238, 185] on input "Search Form" at bounding box center [329, 175] width 432 height 20
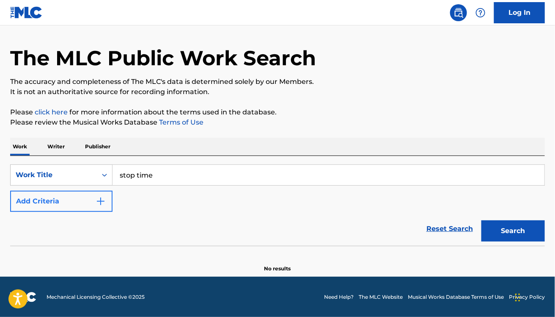
type input "stop time"
click at [58, 194] on button "Add Criteria" at bounding box center [61, 201] width 102 height 21
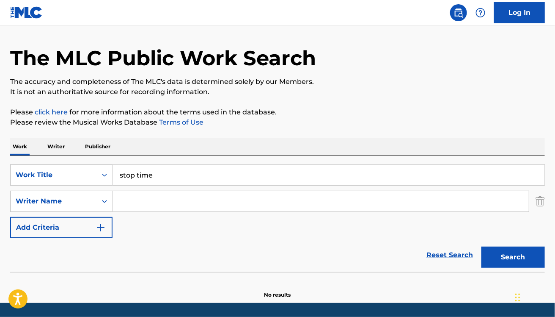
click at [193, 213] on div "SearchWithCriteria119133d5-1be9-47d8-bbd4-b41c82cf1686 Work Title stop time Sea…" at bounding box center [277, 201] width 535 height 74
click at [183, 208] on input "Search Form" at bounding box center [321, 201] width 417 height 20
paste input "[PERSON_NAME]"
type input "[PERSON_NAME]"
click at [482, 246] on button "Search" at bounding box center [514, 256] width 64 height 21
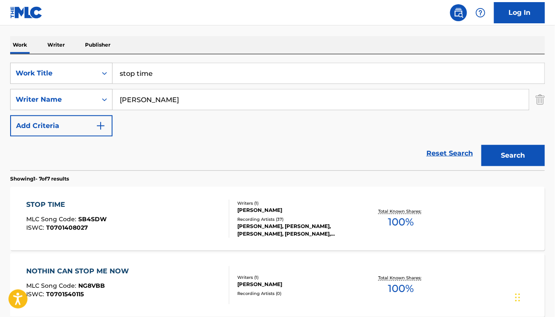
scroll to position [126, 0]
click at [183, 208] on div "STOP TIME MLC Song Code : SB4SDW ISWC : T0701408027" at bounding box center [127, 218] width 203 height 38
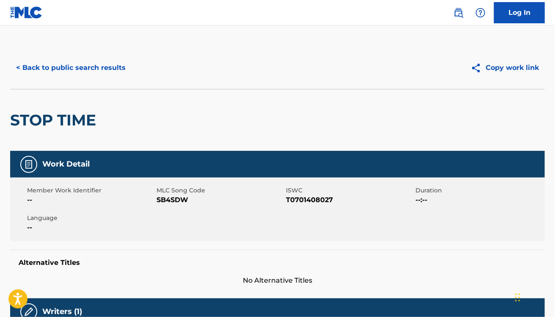
click at [168, 210] on div "Member Work Identifier -- MLC Song Code SB4SDW ISWC T0701408027 Duration --:-- …" at bounding box center [277, 209] width 535 height 64
copy span "SB4SDW"
click at [39, 68] on button "< Back to public search results" at bounding box center [71, 67] width 122 height 21
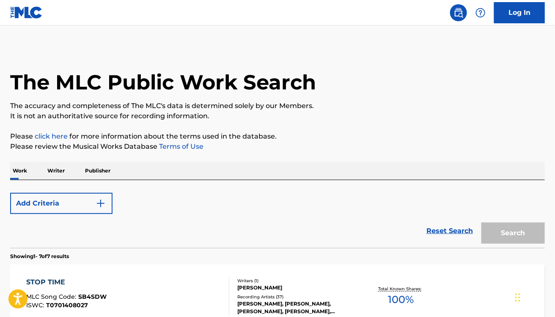
scroll to position [126, 0]
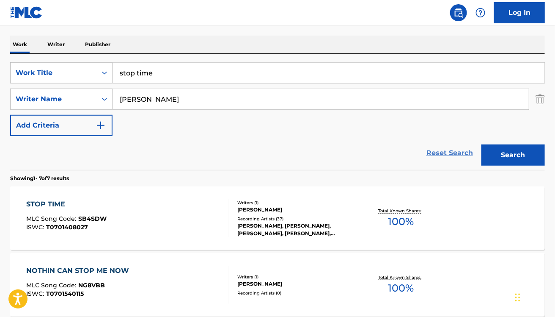
click at [437, 157] on link "Reset Search" at bounding box center [450, 153] width 55 height 19
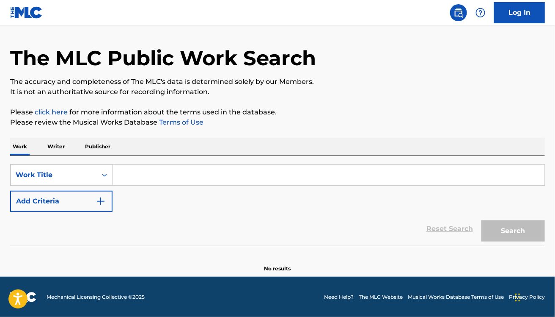
click at [180, 188] on div "SearchWithCriteria119133d5-1be9-47d8-bbd4-b41c82cf1686 Work Title Add Criteria" at bounding box center [277, 187] width 535 height 47
click at [166, 173] on input "Search Form" at bounding box center [329, 175] width 432 height 20
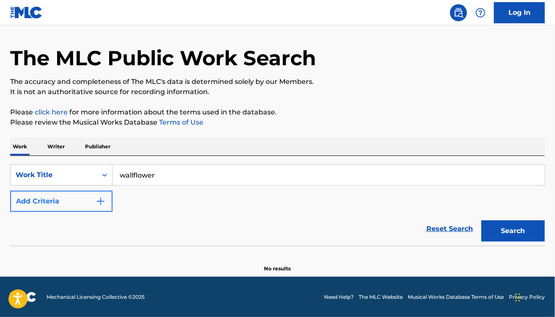
type input "wallflower"
click at [39, 204] on button "Add Criteria" at bounding box center [61, 201] width 102 height 21
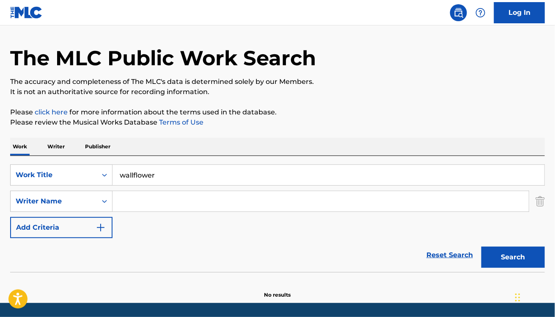
click at [164, 200] on input "Search Form" at bounding box center [321, 201] width 417 height 20
paste input "[PERSON_NAME]"
click at [482, 246] on button "Search" at bounding box center [514, 256] width 64 height 21
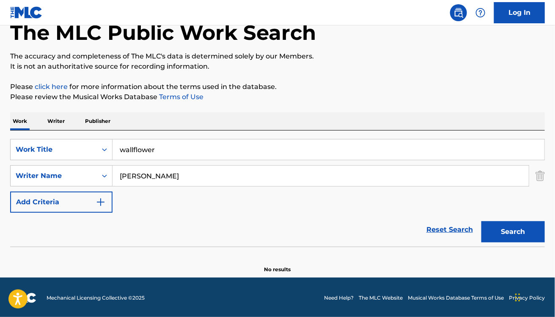
scroll to position [50, 0]
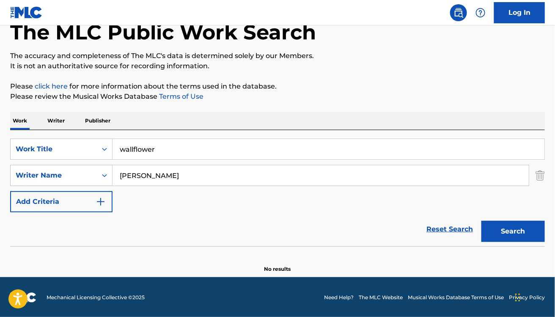
click at [161, 185] on div "[PERSON_NAME]" at bounding box center [321, 175] width 417 height 21
click at [141, 165] on input "[PERSON_NAME]" at bounding box center [321, 175] width 417 height 20
click at [156, 167] on input "[PERSON_NAME]" at bounding box center [321, 175] width 417 height 20
type input "[PERSON_NAME]"
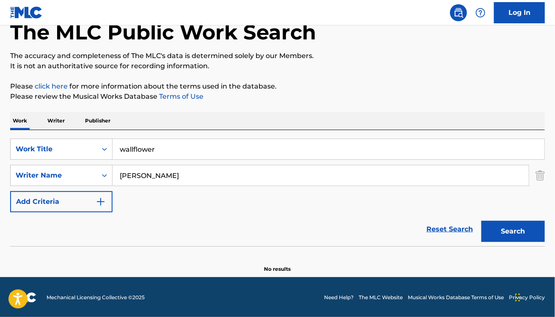
click at [482, 221] on button "Search" at bounding box center [514, 231] width 64 height 21
click at [133, 149] on input "wallflower" at bounding box center [329, 149] width 432 height 20
click at [482, 221] on button "Search" at bounding box center [514, 231] width 64 height 21
type input "wallflower"
paste input "[PERSON_NAME] [PERSON_NAME]"
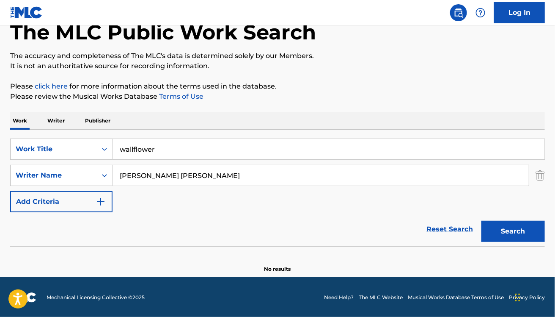
type input "[PERSON_NAME] [PERSON_NAME]"
click at [482, 221] on button "Search" at bounding box center [514, 231] width 64 height 21
paste input "W"
type input "Wallflower"
click at [482, 221] on button "Search" at bounding box center [514, 231] width 64 height 21
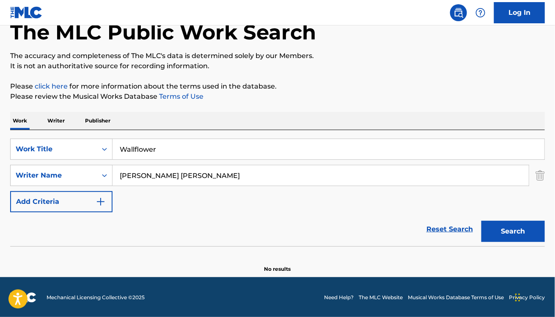
click at [308, 167] on input "[PERSON_NAME] [PERSON_NAME]" at bounding box center [321, 175] width 417 height 20
click at [189, 174] on input "[PERSON_NAME] [PERSON_NAME]" at bounding box center [321, 175] width 417 height 20
click at [142, 174] on input "[PERSON_NAME] [PERSON_NAME]" at bounding box center [321, 175] width 417 height 20
click at [210, 175] on input "[PERSON_NAME] [PERSON_NAME]" at bounding box center [321, 175] width 417 height 20
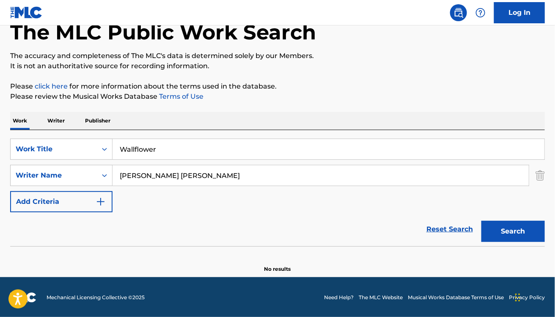
click at [172, 172] on input "[PERSON_NAME] [PERSON_NAME]" at bounding box center [321, 175] width 417 height 20
click at [482, 221] on button "Search" at bounding box center [514, 231] width 64 height 21
click at [172, 172] on input "[PERSON_NAME]" at bounding box center [321, 175] width 417 height 20
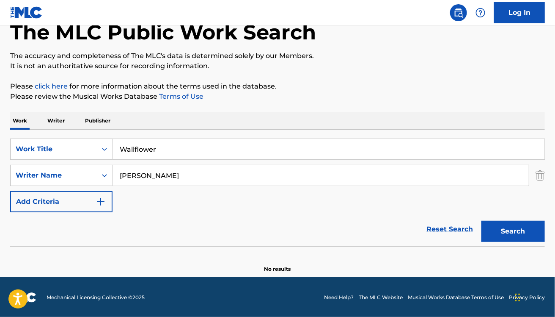
type input "[PERSON_NAME]"
click at [482, 221] on button "Search" at bounding box center [514, 231] width 64 height 21
click at [163, 153] on input "Wallflower" at bounding box center [329, 149] width 432 height 20
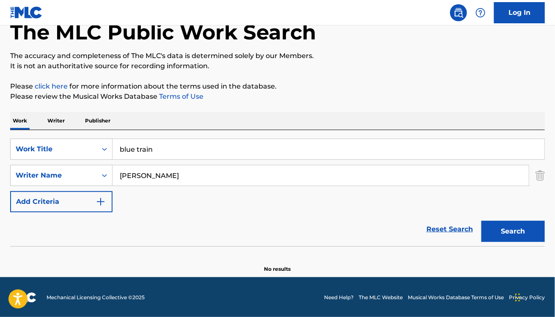
type input "blue train"
paste input "[PERSON_NAME]"
type input "[PERSON_NAME]"
click at [482, 221] on button "Search" at bounding box center [514, 231] width 64 height 21
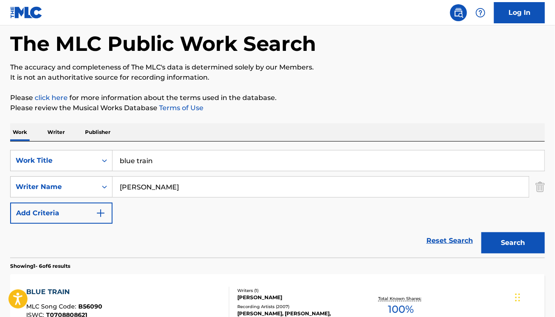
scroll to position [0, 0]
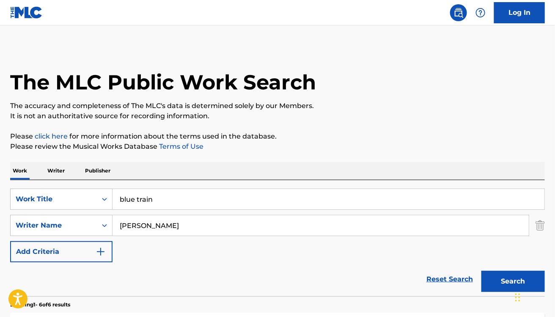
click at [145, 193] on input "blue train" at bounding box center [329, 199] width 432 height 20
type input "blue bossa"
paste input "[PERSON_NAME]"
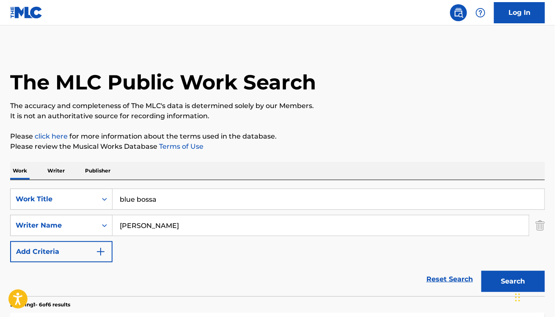
type input "[PERSON_NAME]"
click at [482, 271] on button "Search" at bounding box center [514, 281] width 64 height 21
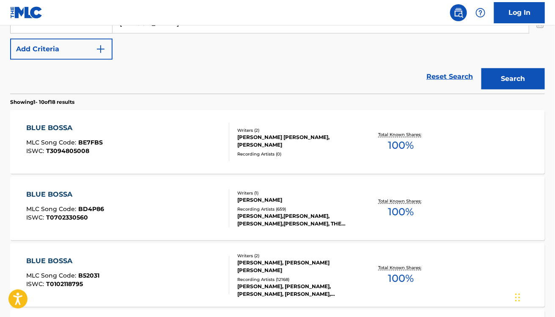
scroll to position [201, 0]
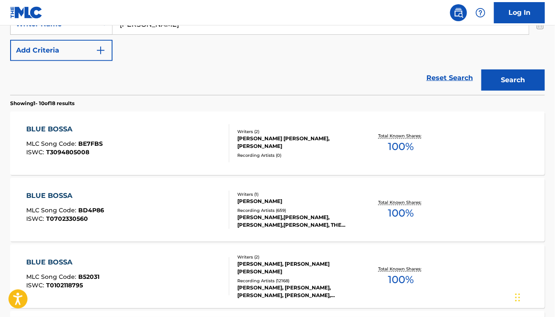
click at [174, 134] on div "BLUE BOSSA MLC Song Code : BE7FBS ISWC : T3094805008" at bounding box center [127, 143] width 203 height 38
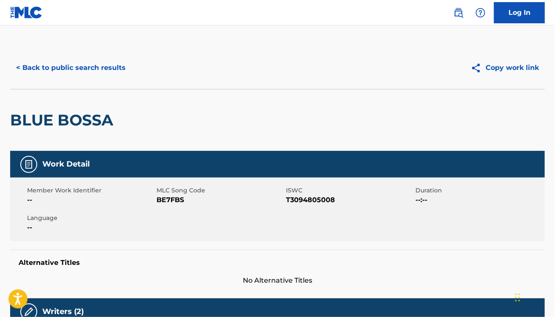
click at [173, 196] on span "BE7FBS" at bounding box center [220, 200] width 127 height 10
copy span "BE7FBS"
click at [43, 62] on button "< Back to public search results" at bounding box center [71, 67] width 122 height 21
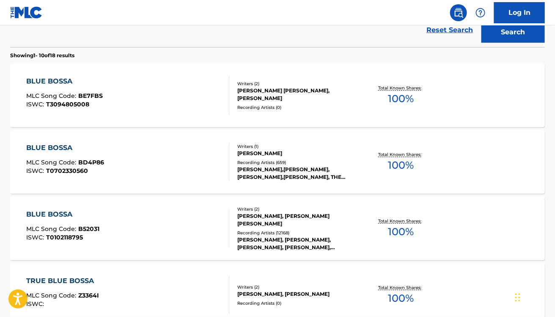
click at [119, 157] on div "BLUE BOSSA MLC Song Code : BD4P86 ISWC : T0702330560" at bounding box center [127, 162] width 203 height 38
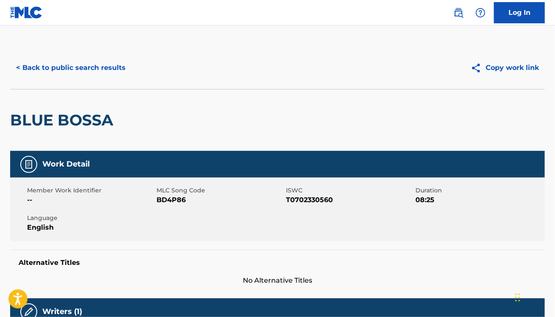
click at [166, 195] on span "BD4P86" at bounding box center [220, 200] width 127 height 10
copy span "BD4P86"
click at [47, 77] on button "< Back to public search results" at bounding box center [71, 67] width 122 height 21
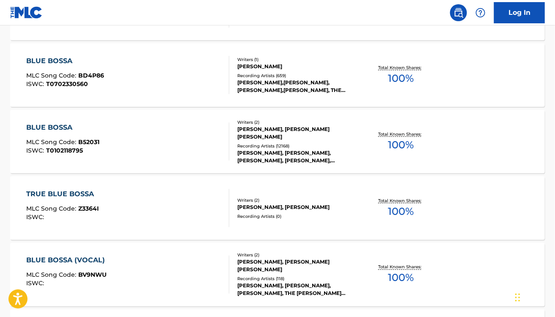
scroll to position [397, 0]
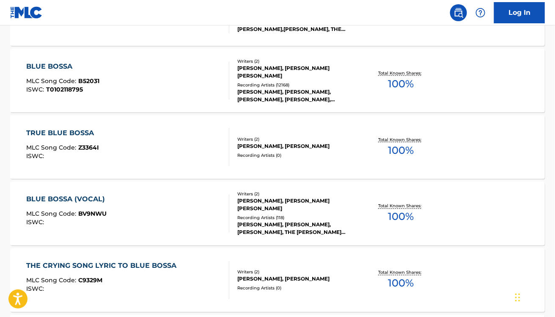
click at [137, 211] on div "BLUE BOSSA (VOCAL) MLC Song Code : BV9NWU ISWC :" at bounding box center [127, 213] width 203 height 38
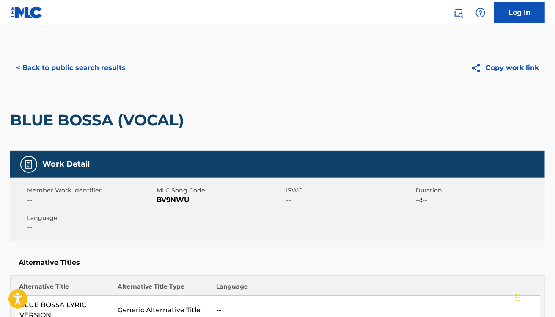
click at [175, 189] on span "MLC Song Code" at bounding box center [220, 190] width 127 height 9
click at [172, 193] on span "MLC Song Code" at bounding box center [220, 190] width 127 height 9
click at [166, 205] on div "Member Work Identifier -- MLC Song Code BV9NWU ISWC -- Duration --:-- Language …" at bounding box center [277, 209] width 535 height 64
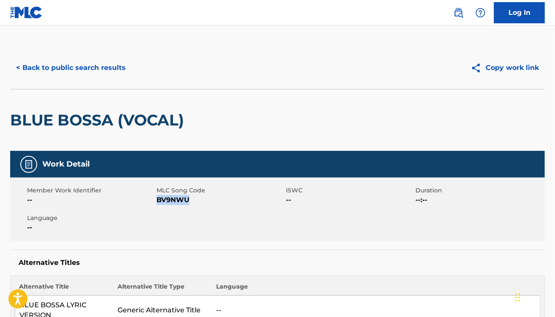
click at [166, 205] on div "Member Work Identifier -- MLC Song Code BV9NWU ISWC -- Duration --:-- Language …" at bounding box center [277, 209] width 535 height 64
copy span "BV9NWU"
click at [86, 69] on button "< Back to public search results" at bounding box center [71, 67] width 122 height 21
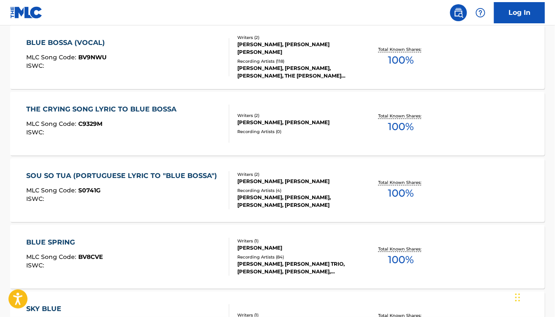
scroll to position [553, 0]
click at [146, 135] on div "THE CRYING SONG LYRIC TO BLUE BOSSA MLC Song Code : C9329M ISWC :" at bounding box center [103, 123] width 155 height 38
